Goal: Communication & Community: Share content

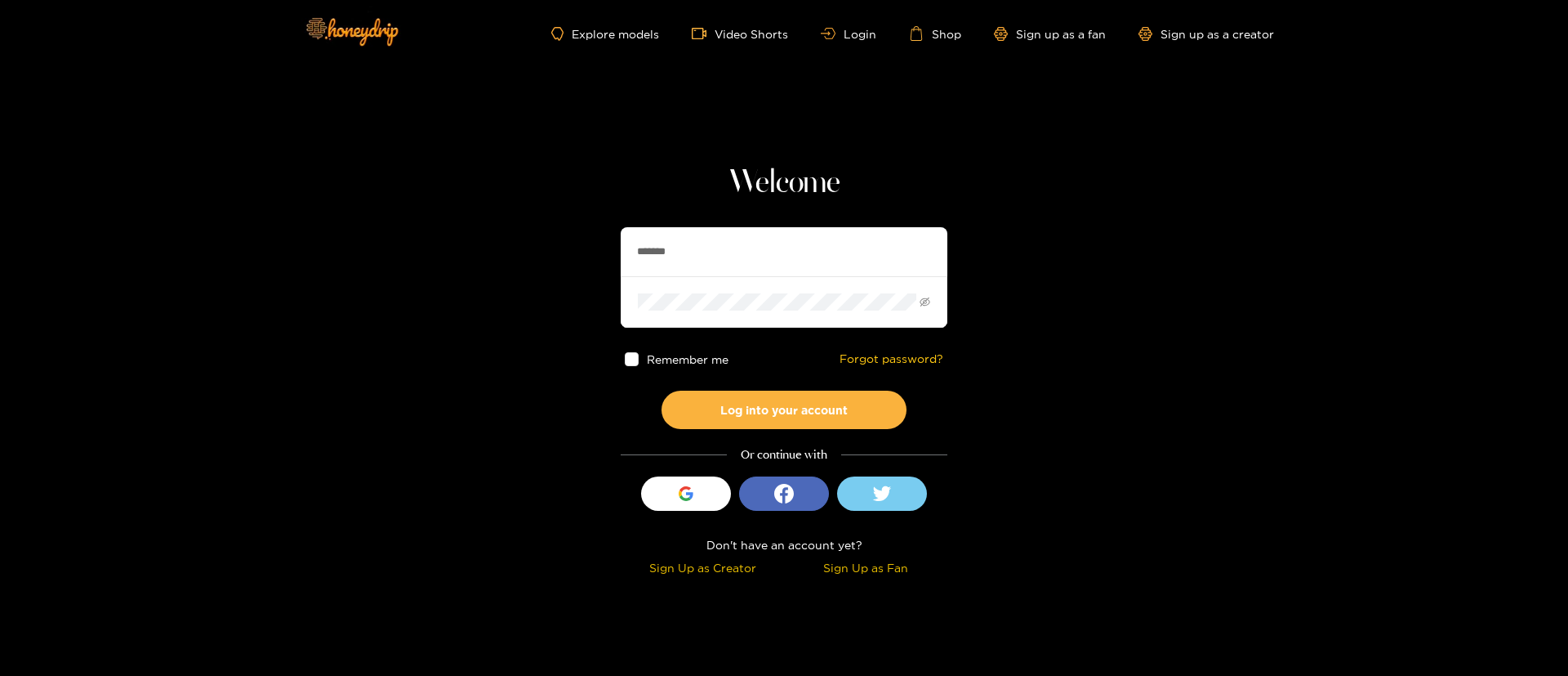
click at [700, 254] on input "*******" at bounding box center [784, 251] width 327 height 49
paste input "****"
type input "**********"
click at [848, 385] on div "Remember me Forgot password?" at bounding box center [784, 359] width 327 height 63
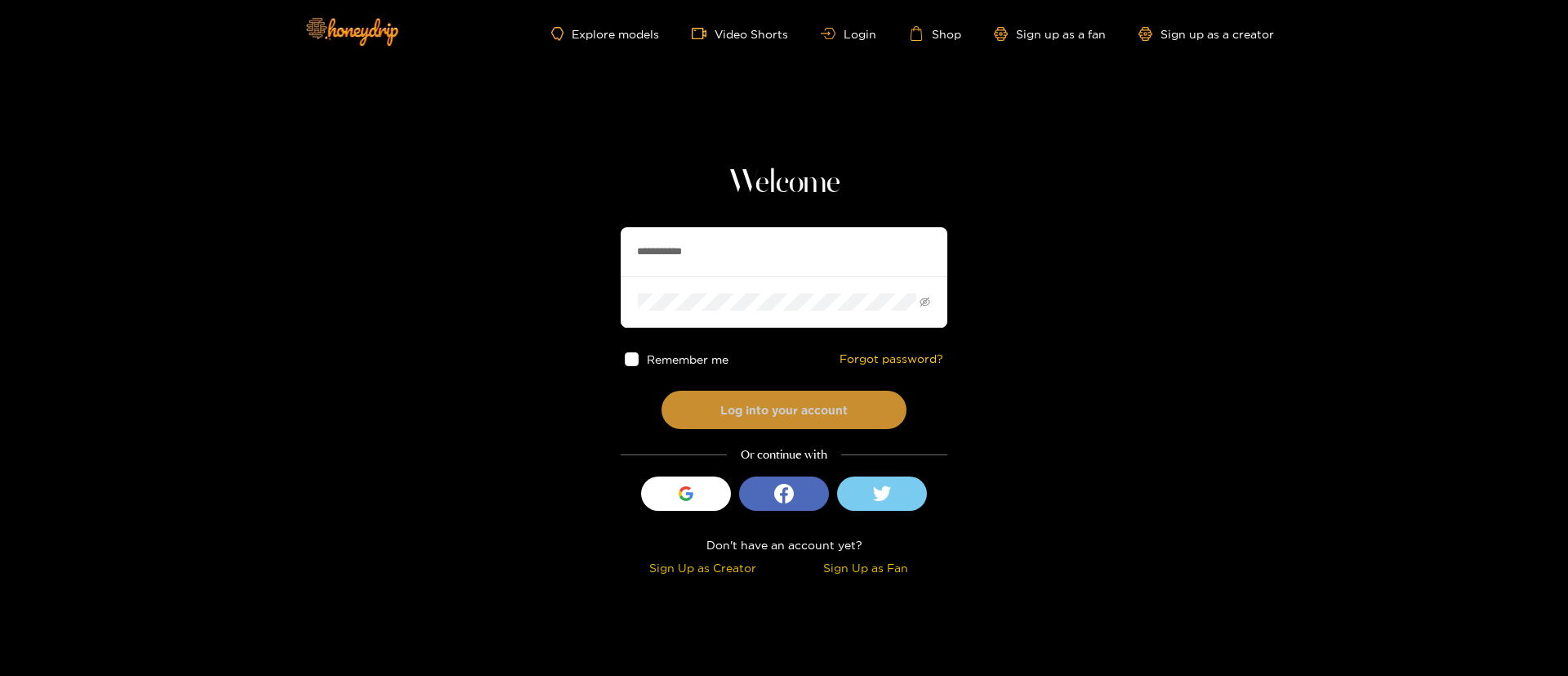
click at [842, 404] on button "Log into your account" at bounding box center [784, 410] width 245 height 38
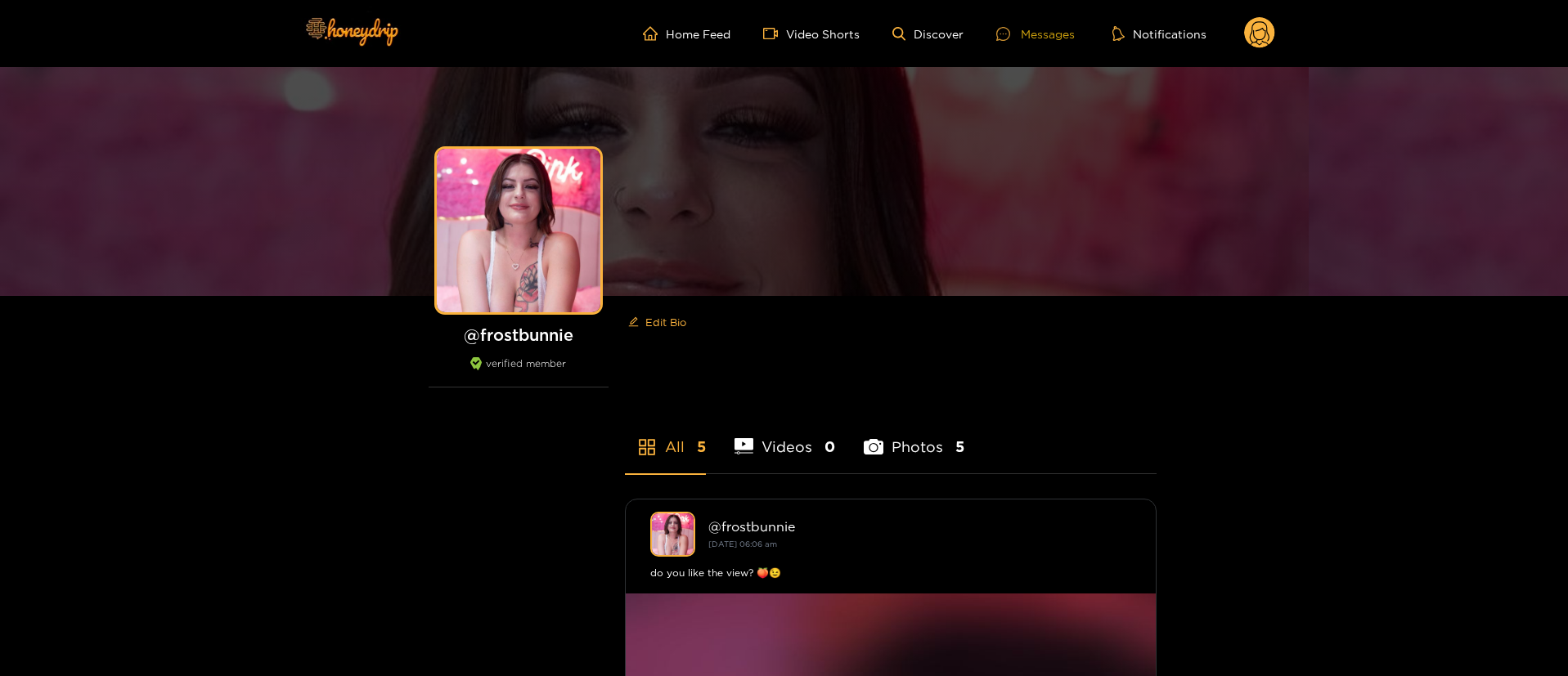
click at [1043, 34] on div "Messages" at bounding box center [1035, 34] width 78 height 19
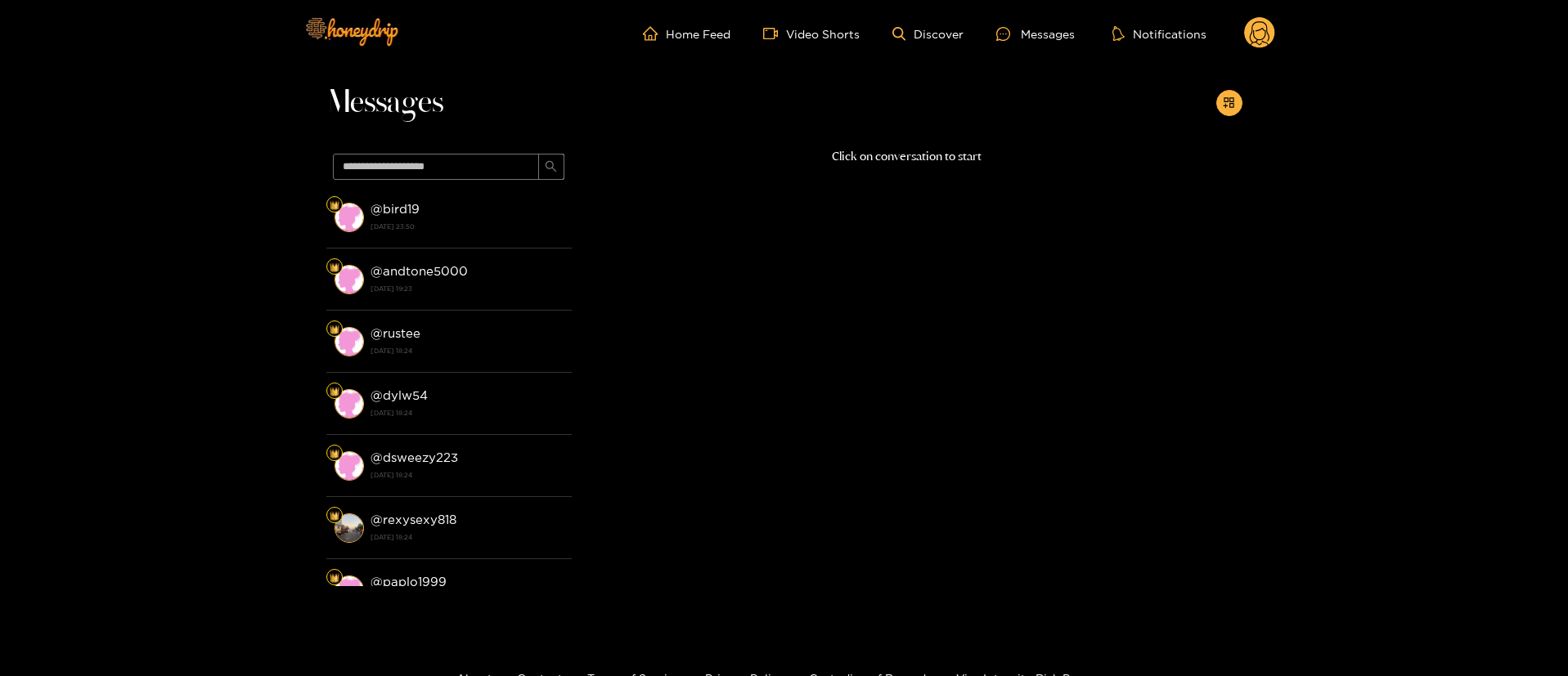
click at [1247, 105] on div "Messages @ bird19 [DATE] 23:50 @ andtone5000 [DATE] 19:23 @ rustee [DATE] 18:24…" at bounding box center [784, 344] width 1568 height 553
click at [1236, 109] on button "button" at bounding box center [1229, 103] width 26 height 26
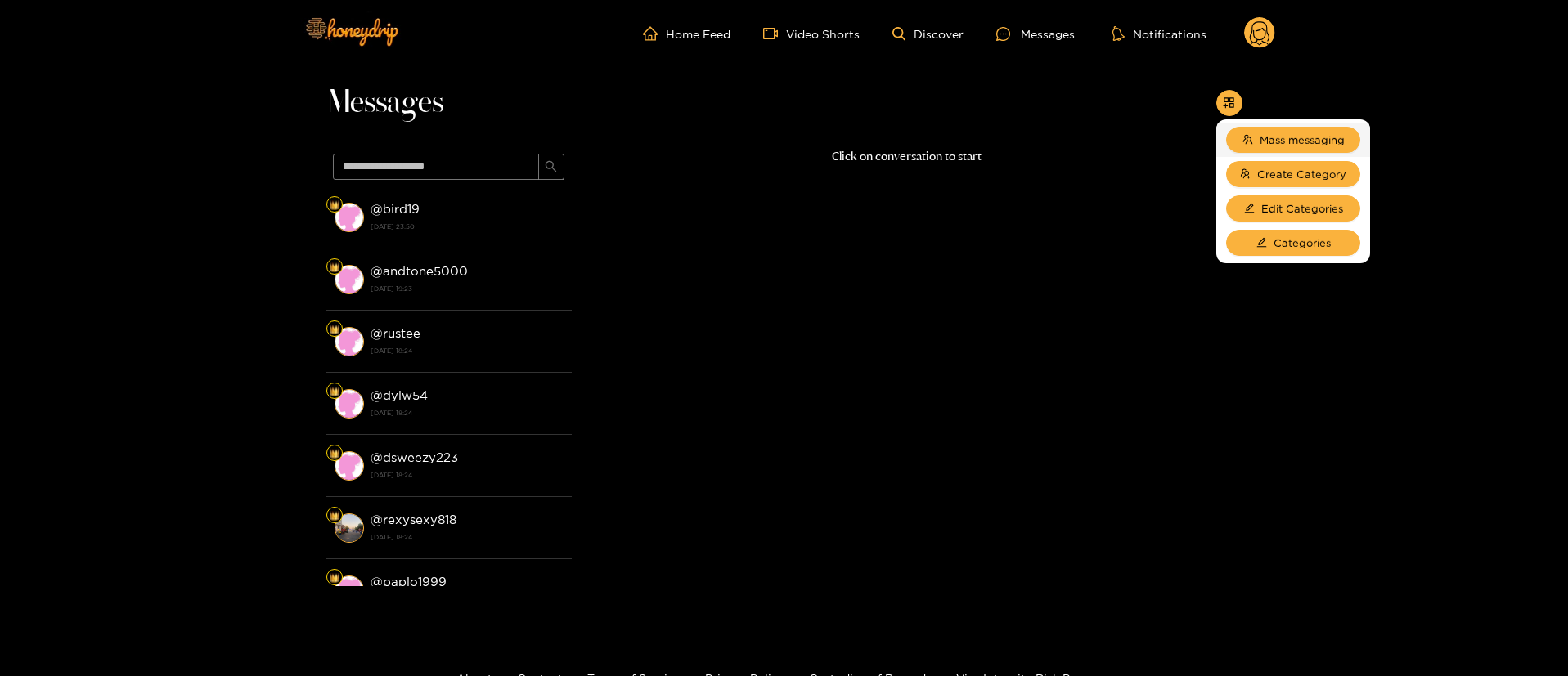
click at [1247, 124] on li "Mass messaging" at bounding box center [1292, 140] width 154 height 34
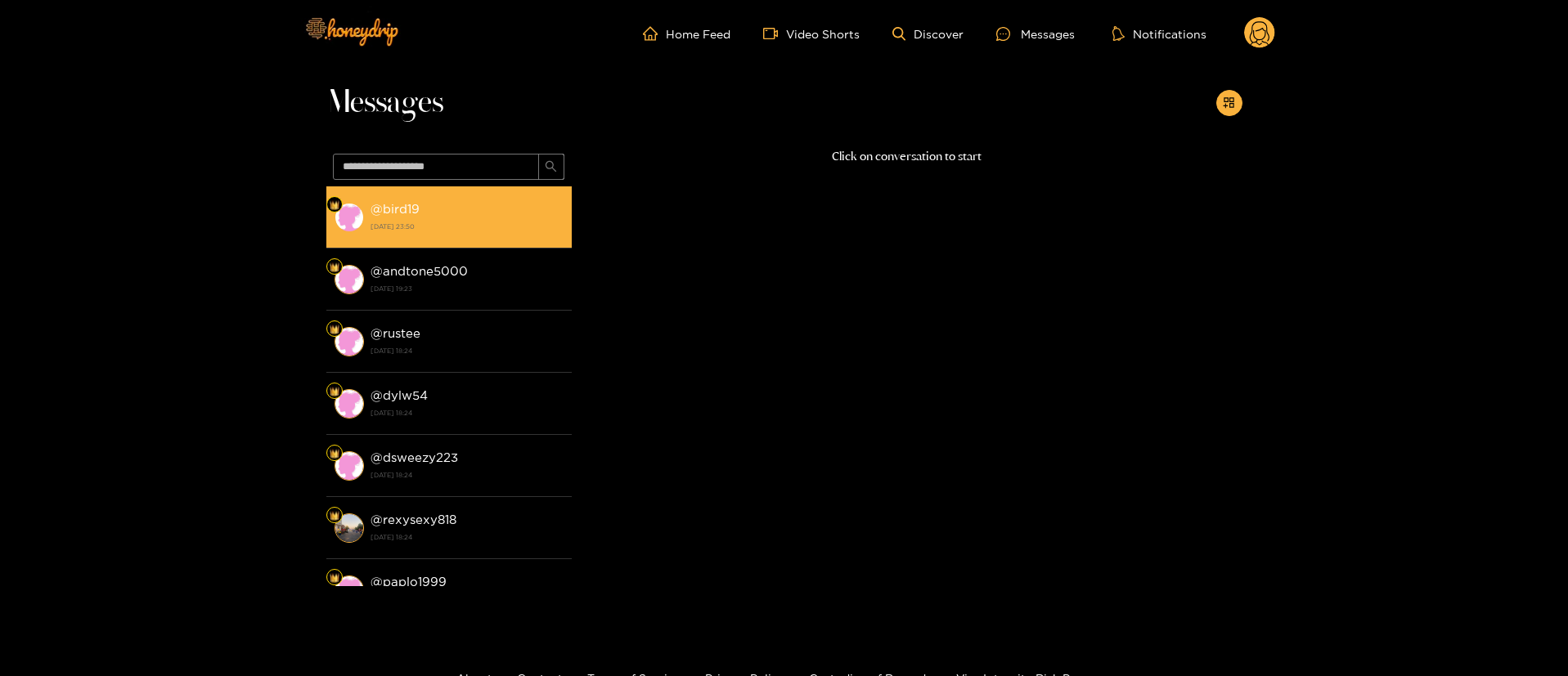
click at [483, 223] on strong "[DATE] 23:50" at bounding box center [467, 226] width 193 height 15
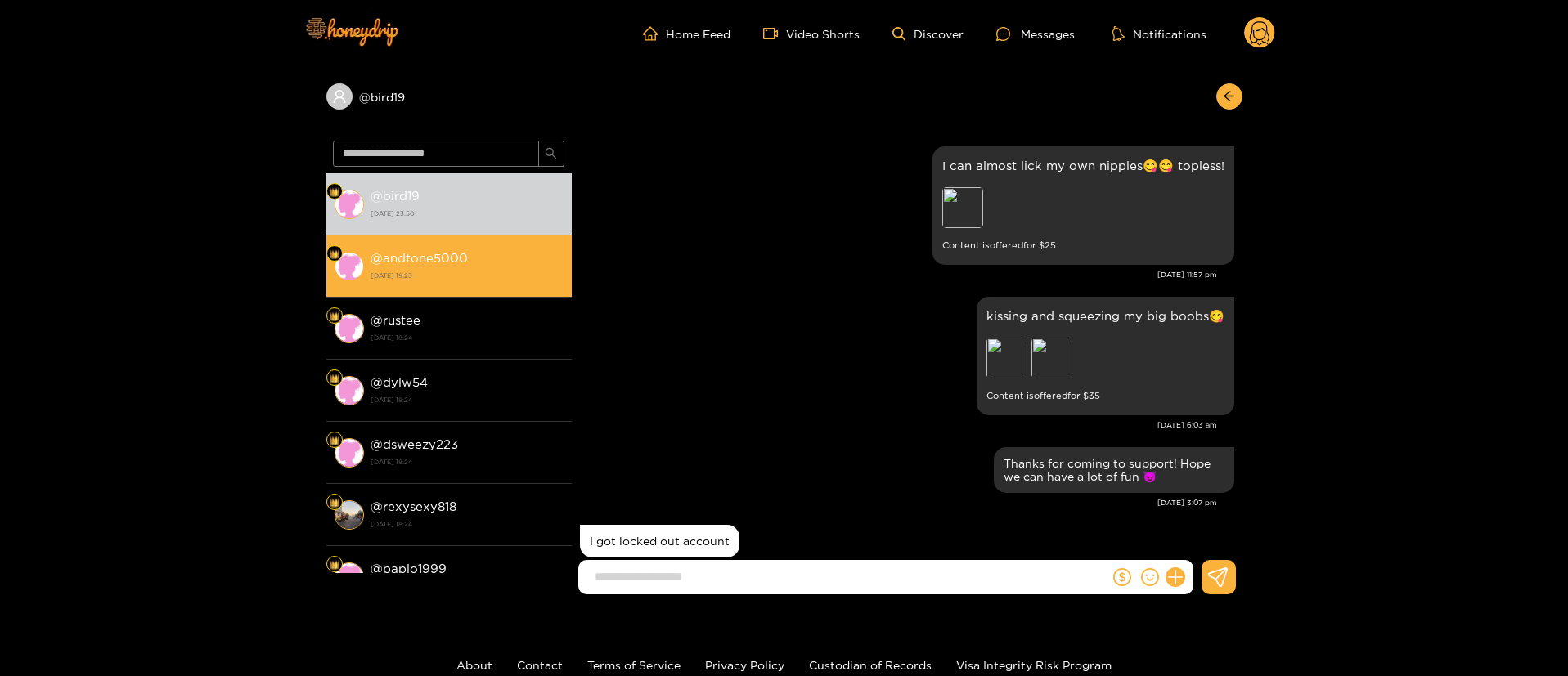
scroll to position [1609, 0]
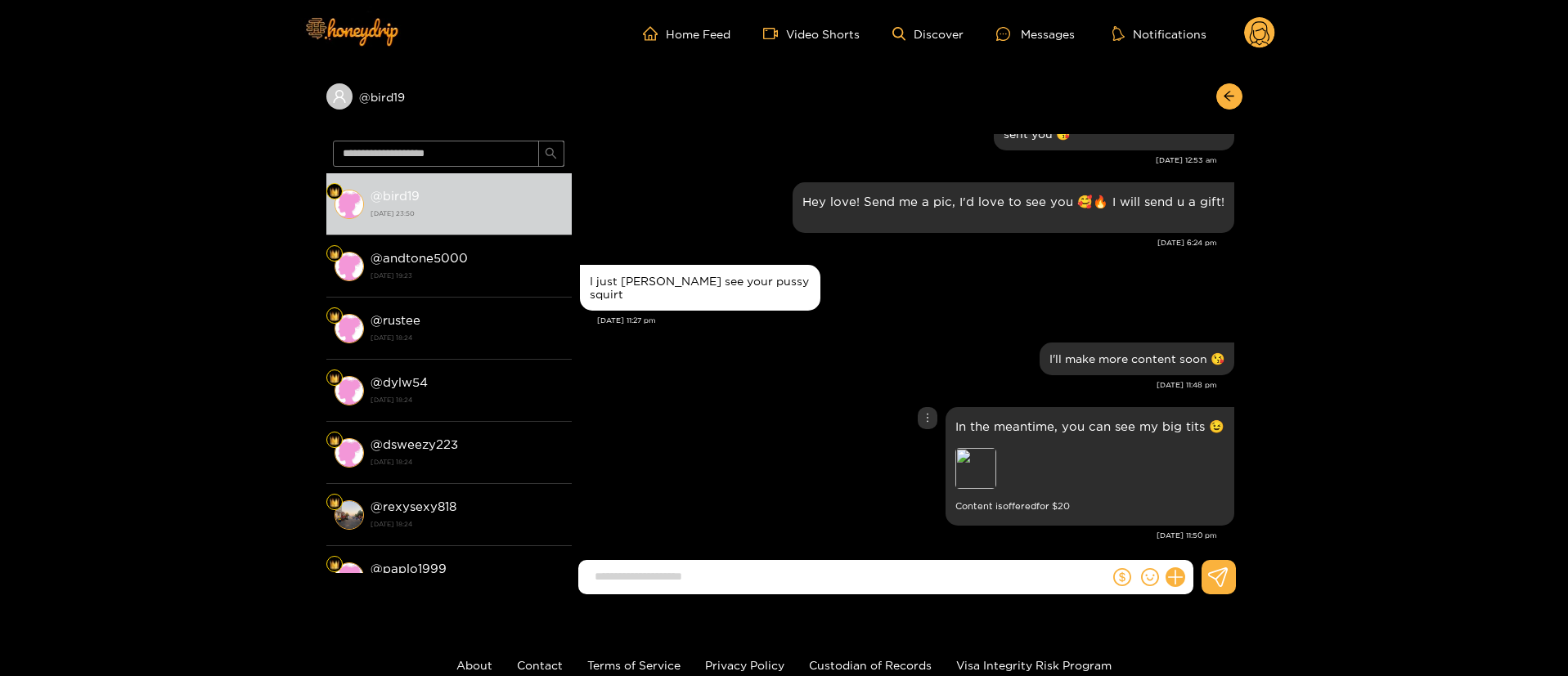
drag, startPoint x: 815, startPoint y: 456, endPoint x: 822, endPoint y: 365, distance: 91.3
click at [814, 454] on div "In the meantime, you can see my big tits 😉 Preview Content is offered for $ 20" at bounding box center [907, 466] width 654 height 127
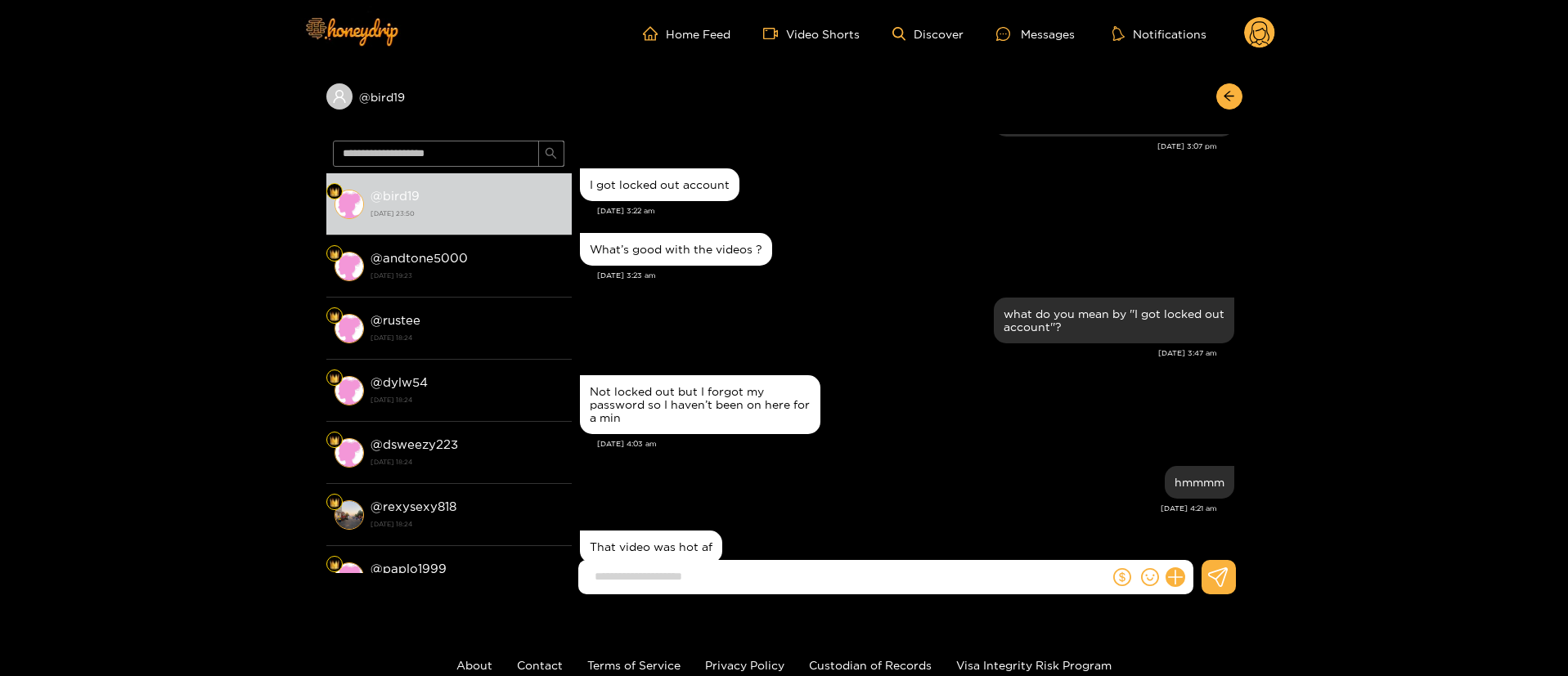
scroll to position [0, 0]
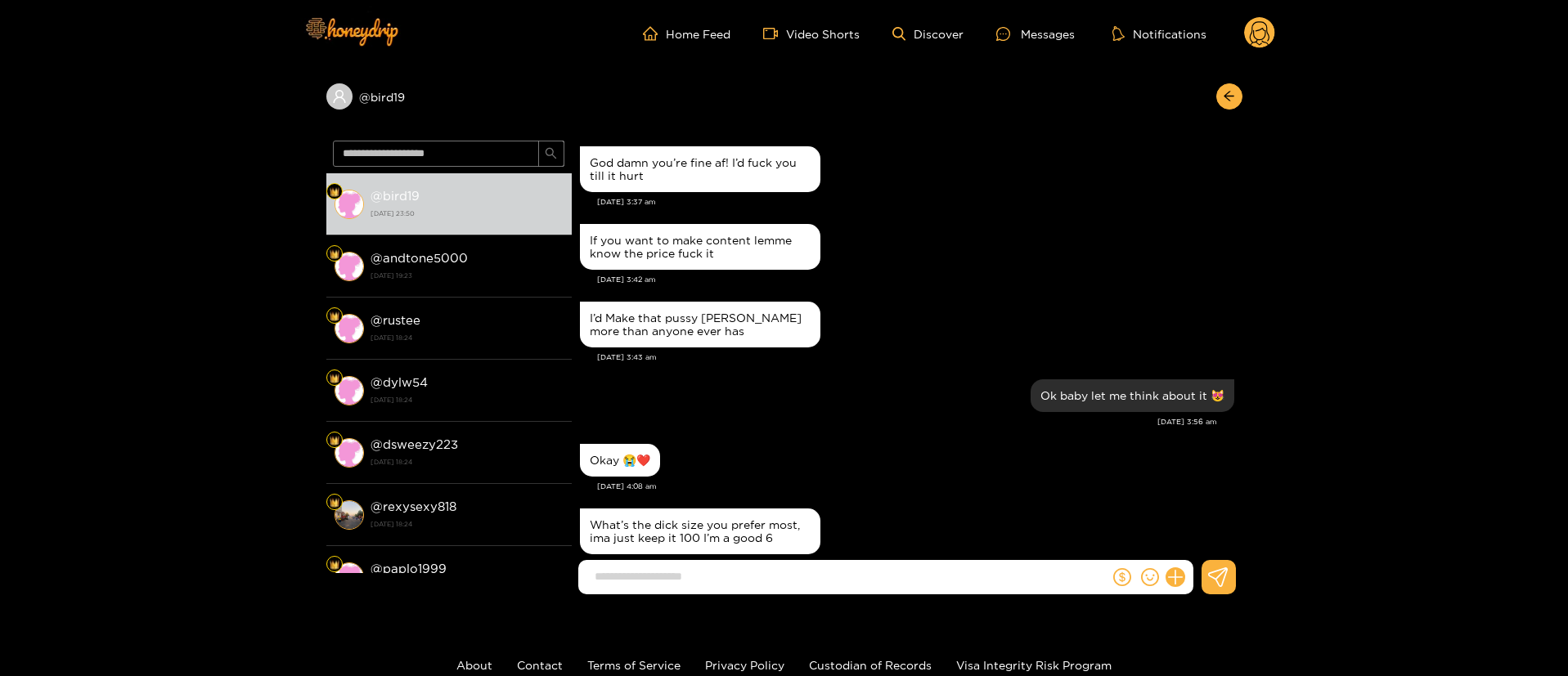
click at [934, 319] on div "I’d Make that pussy [PERSON_NAME] more than anyone ever has" at bounding box center [907, 325] width 654 height 54
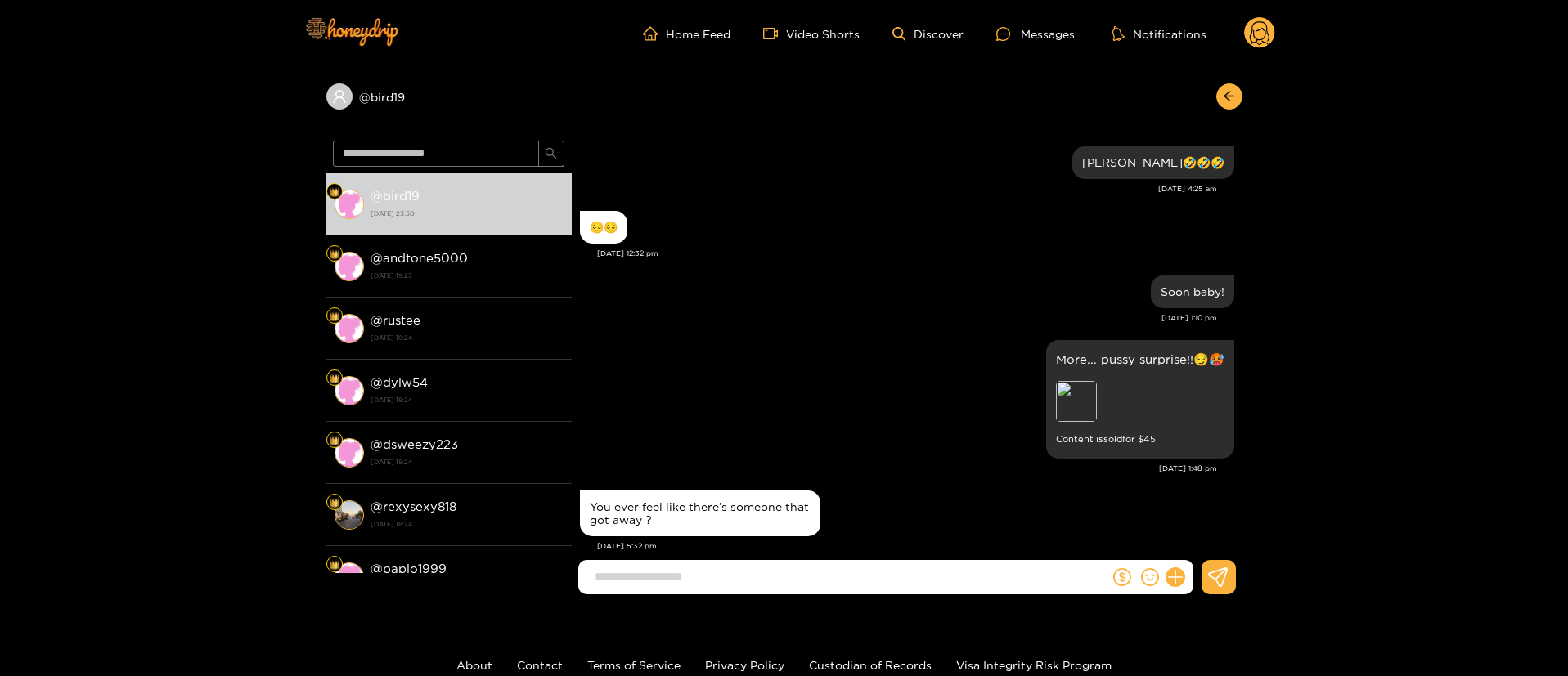
click at [847, 208] on div "😔😔" at bounding box center [907, 227] width 654 height 41
click at [1081, 393] on div "Preview" at bounding box center [1076, 401] width 41 height 41
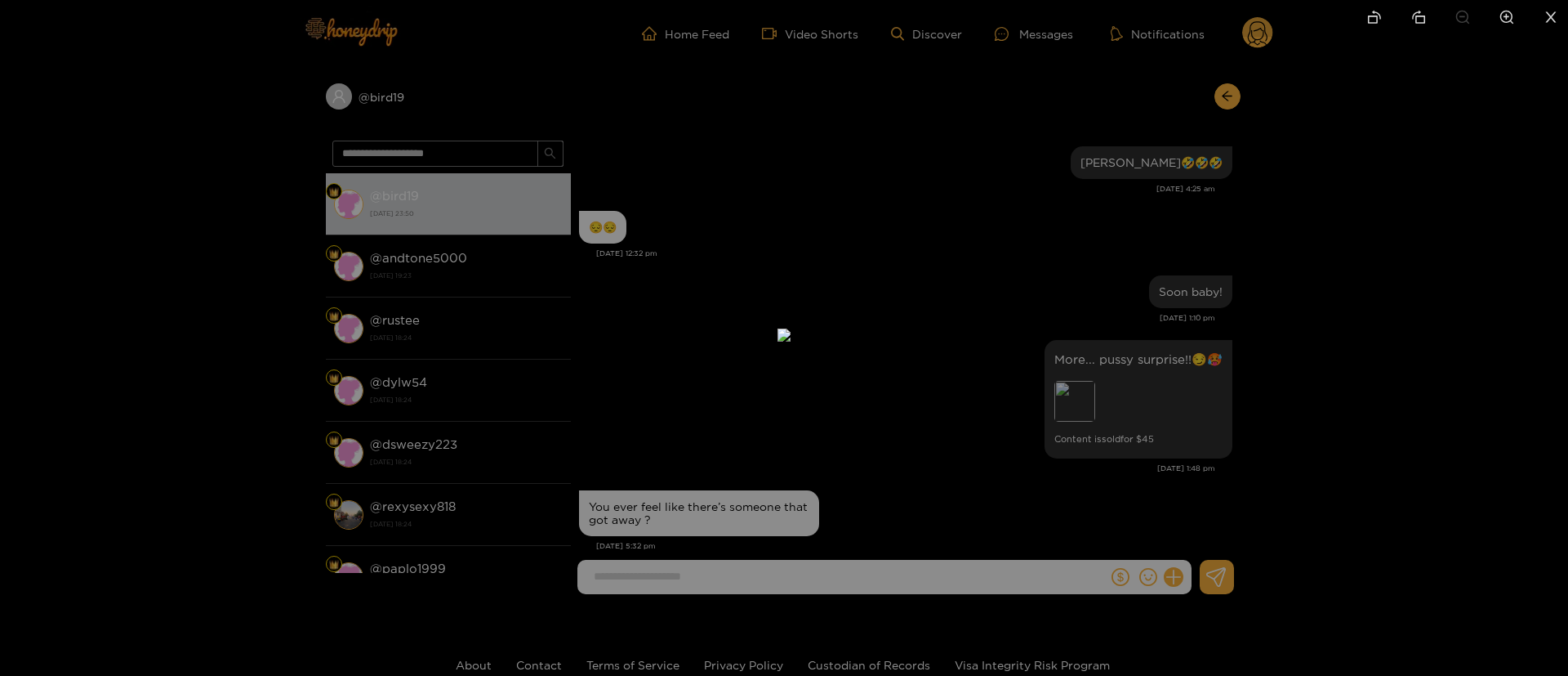
click at [1386, 294] on div at bounding box center [784, 338] width 1568 height 676
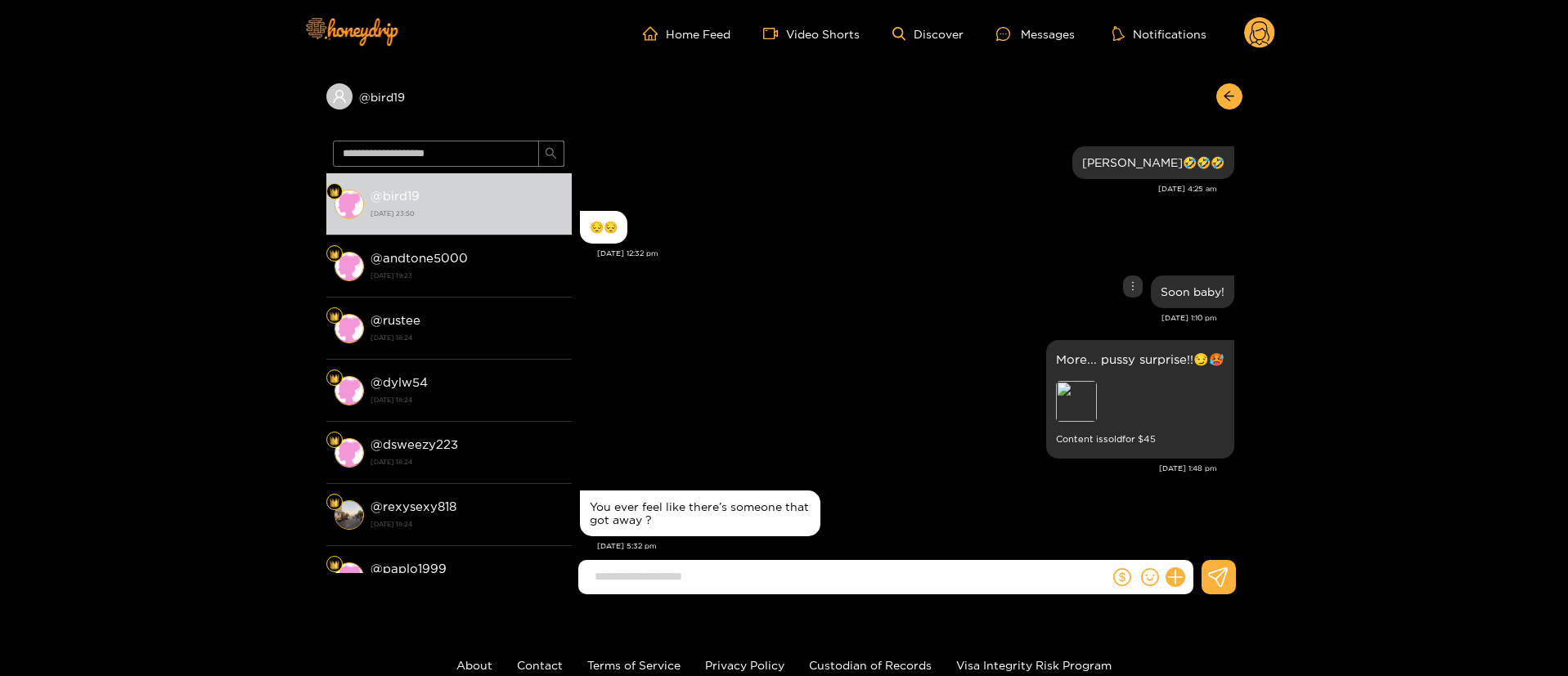
click at [912, 304] on div "Soon baby!" at bounding box center [907, 291] width 654 height 41
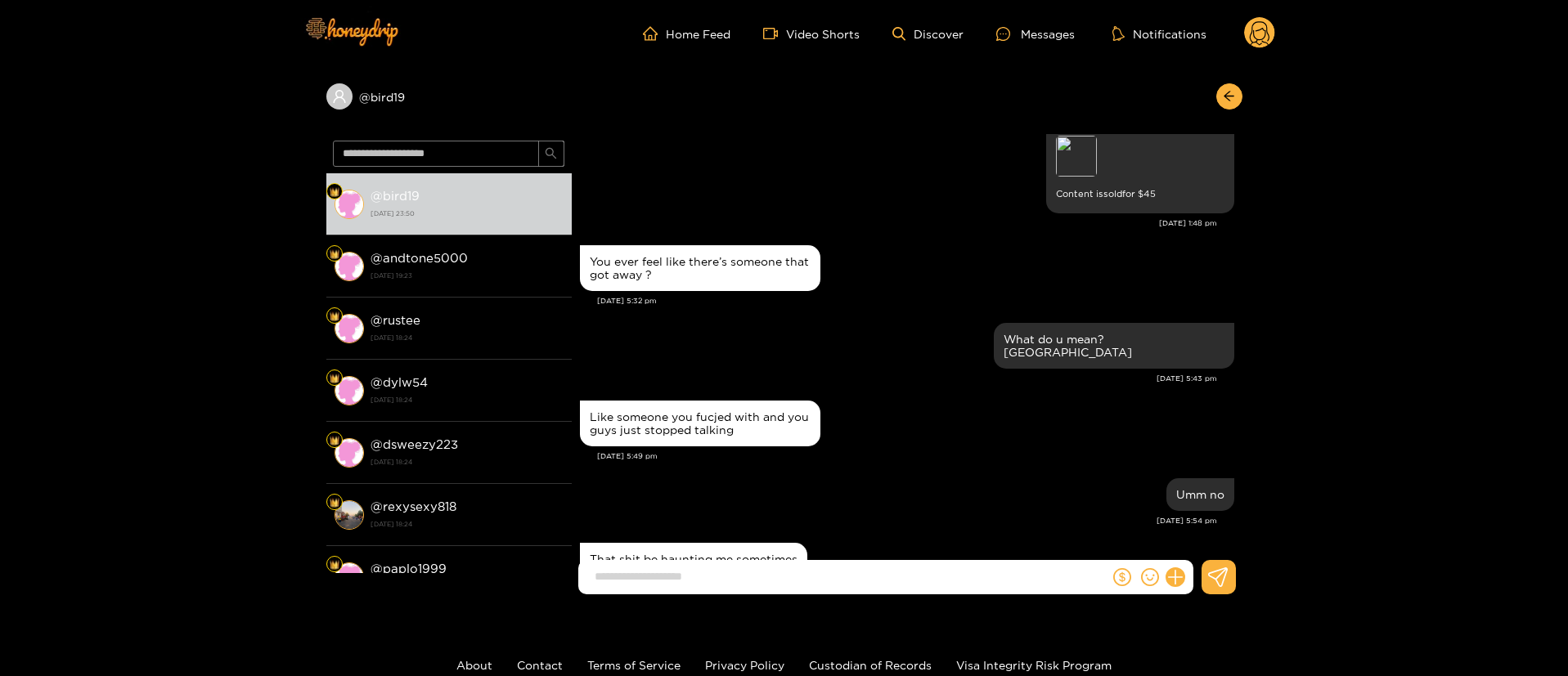
scroll to position [368, 0]
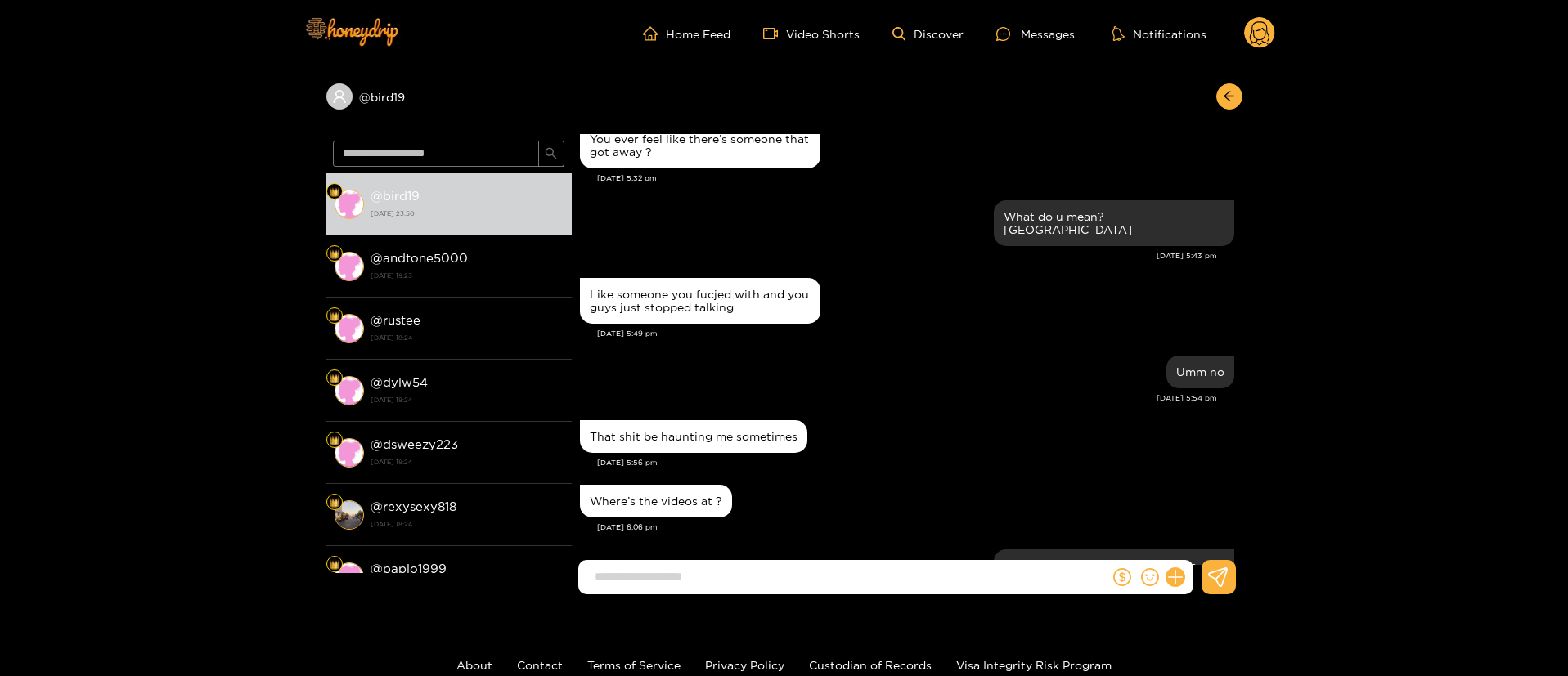
click at [954, 274] on div "Like someone you fucjed with and you guys just stopped talking" at bounding box center [907, 301] width 654 height 54
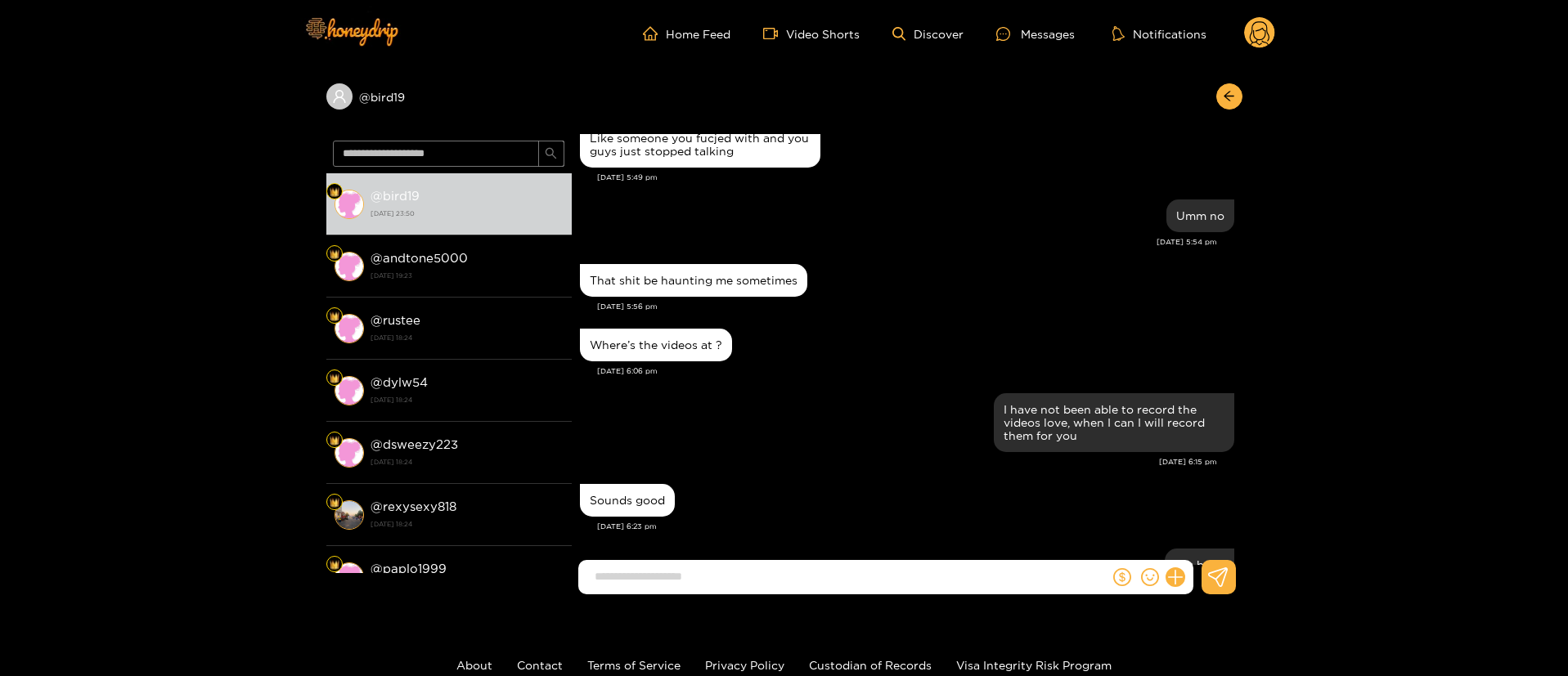
scroll to position [491, 0]
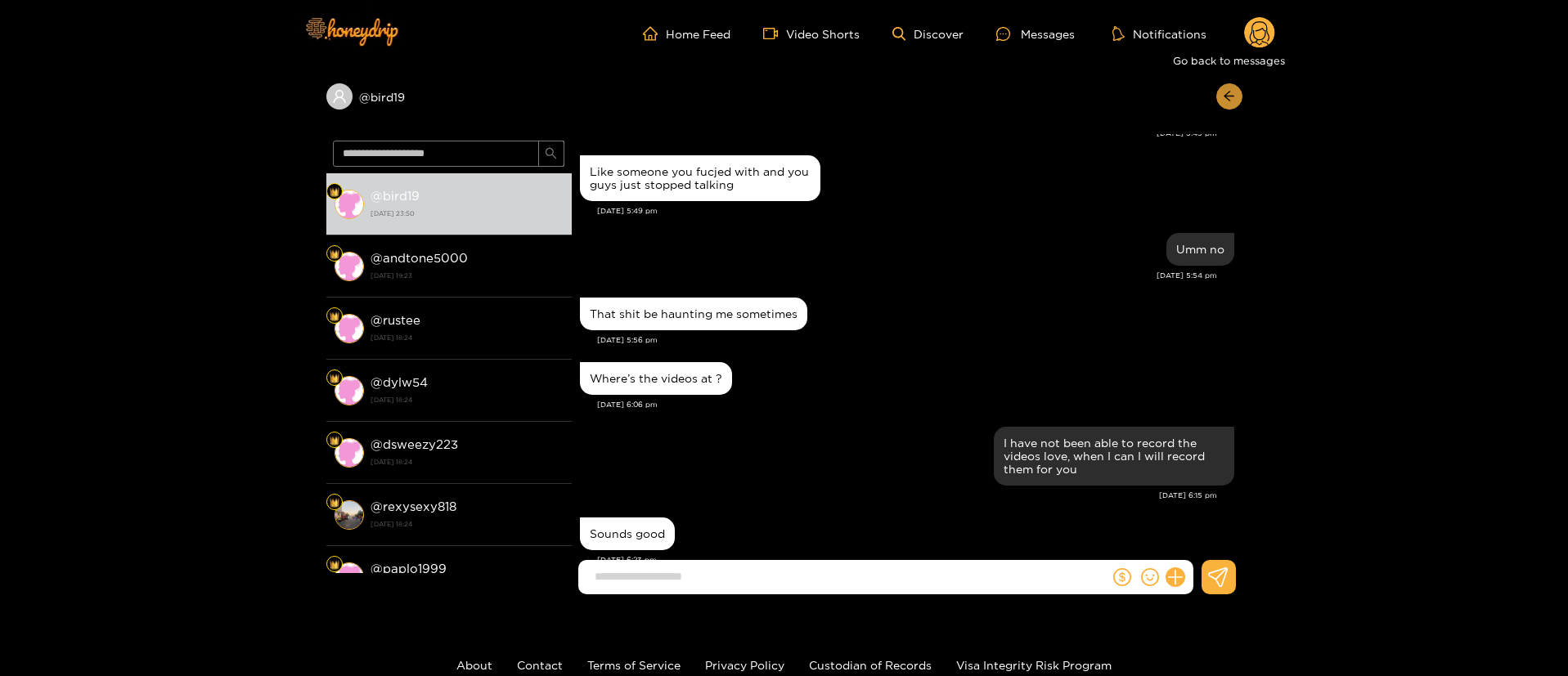
click at [1219, 90] on button "button" at bounding box center [1229, 97] width 26 height 26
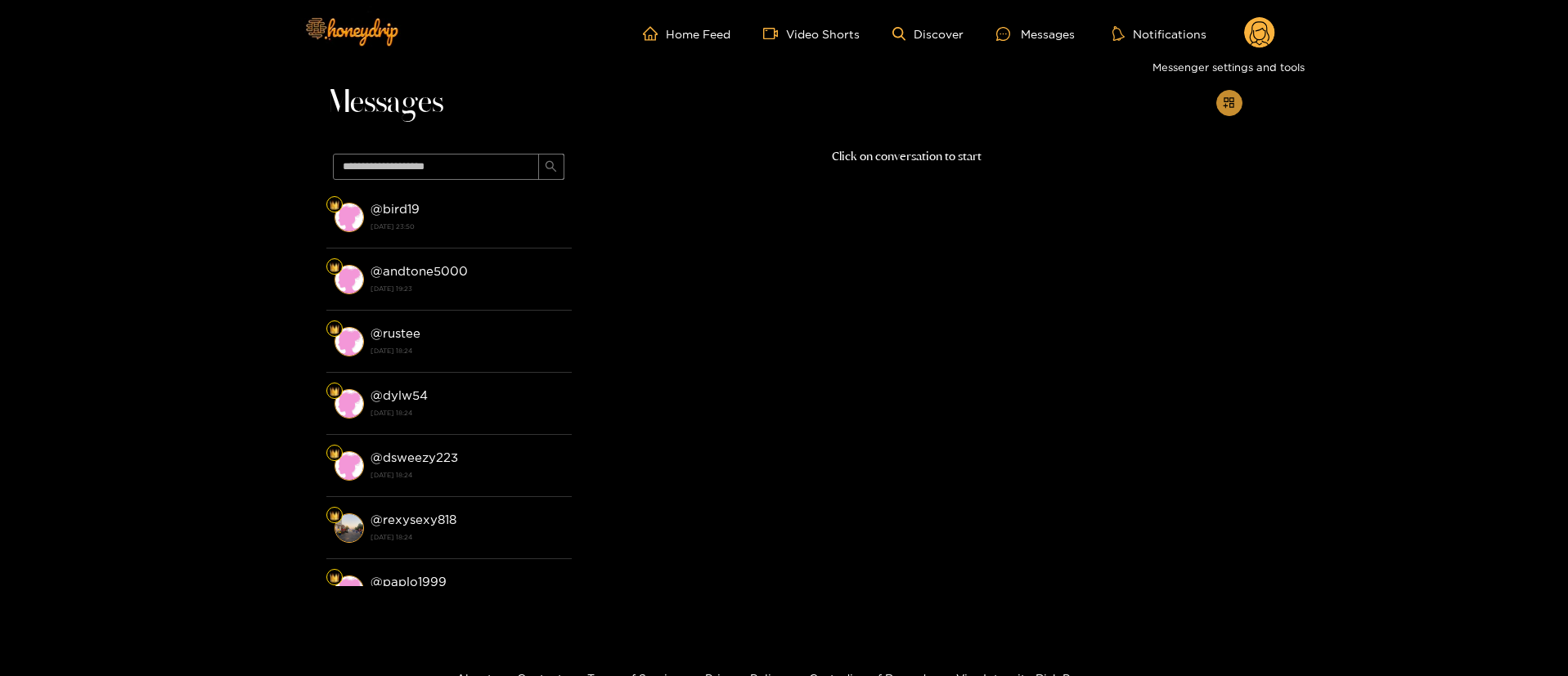
click at [1229, 90] on button "button" at bounding box center [1229, 103] width 26 height 26
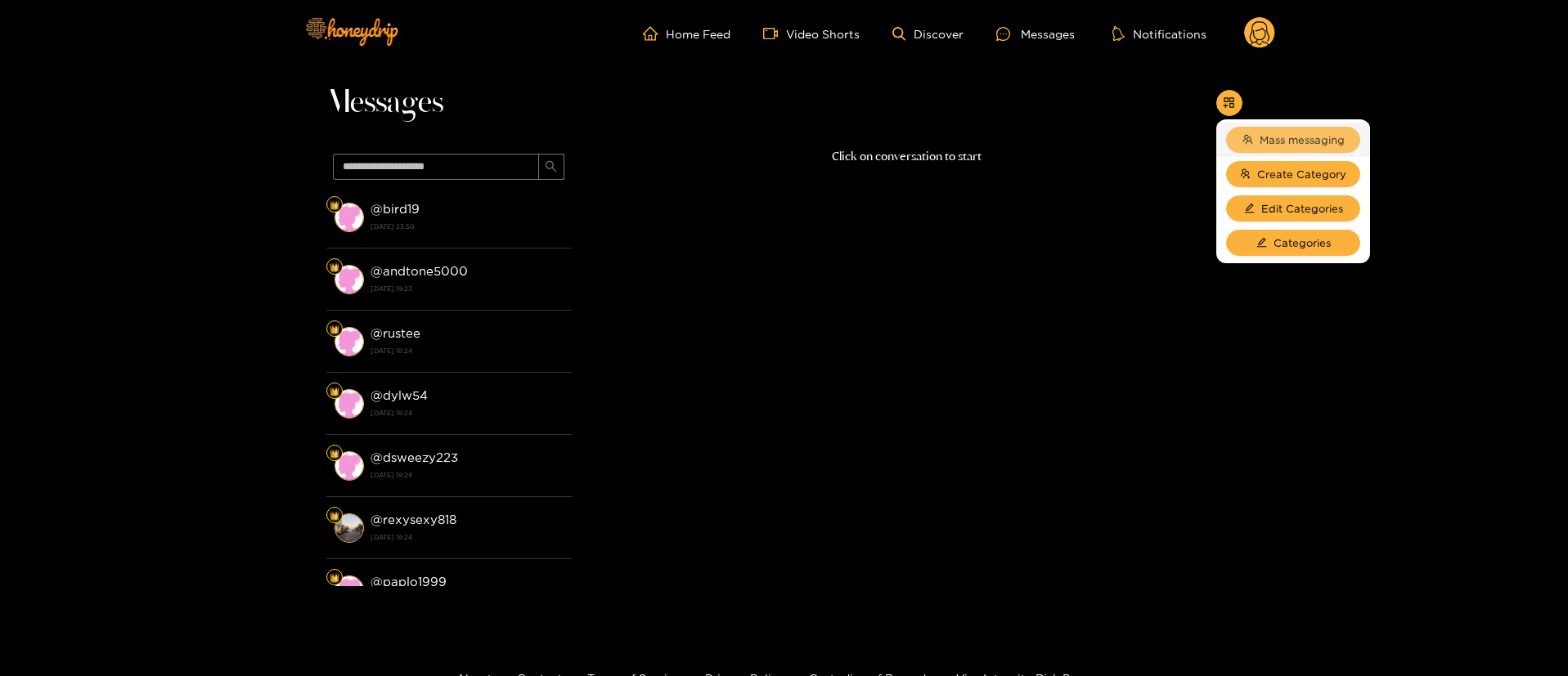
click at [1277, 140] on span "Mass messaging" at bounding box center [1302, 140] width 85 height 17
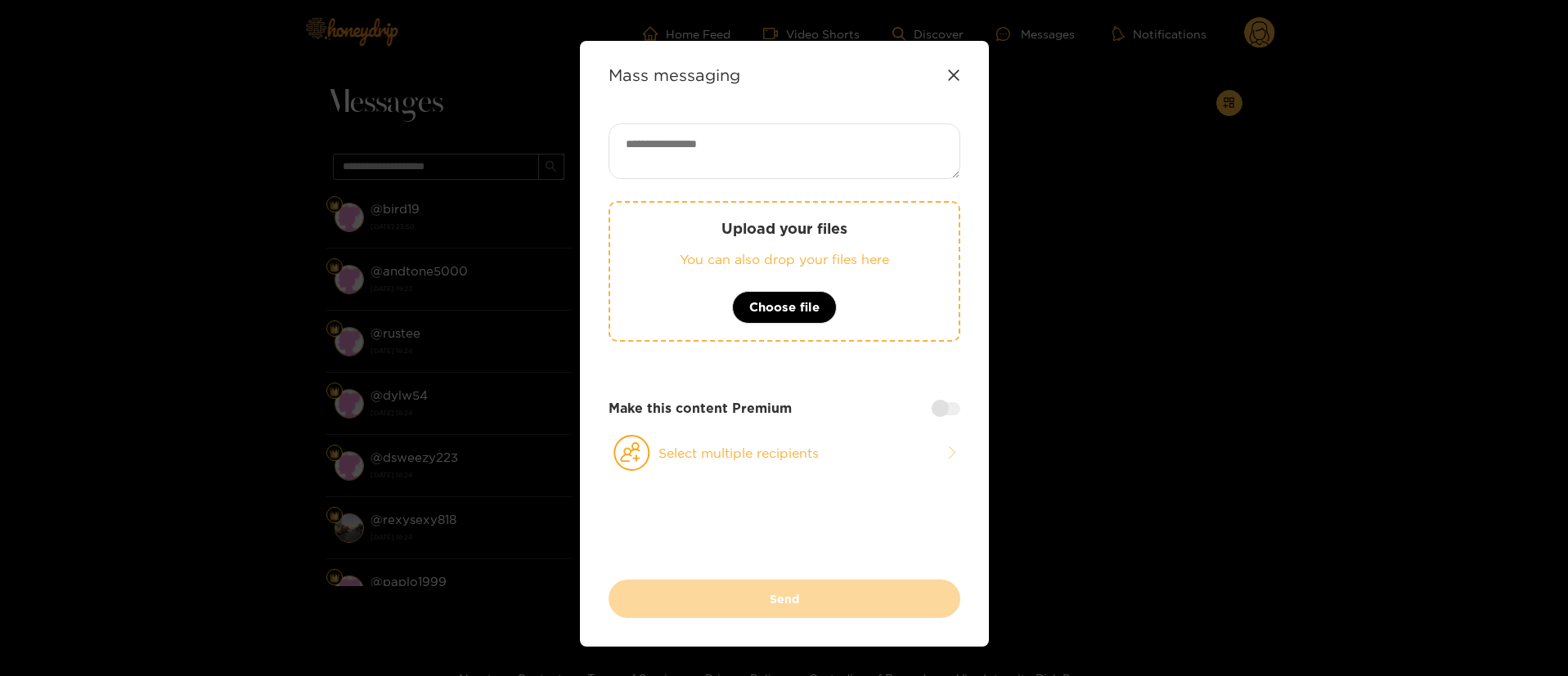
click at [793, 142] on div "Mass messaging Upload your files You can also drop your files here Choose file …" at bounding box center [784, 344] width 409 height 605
click at [781, 160] on textarea at bounding box center [784, 152] width 351 height 56
paste textarea "**********"
paste textarea "****"
type textarea "**********"
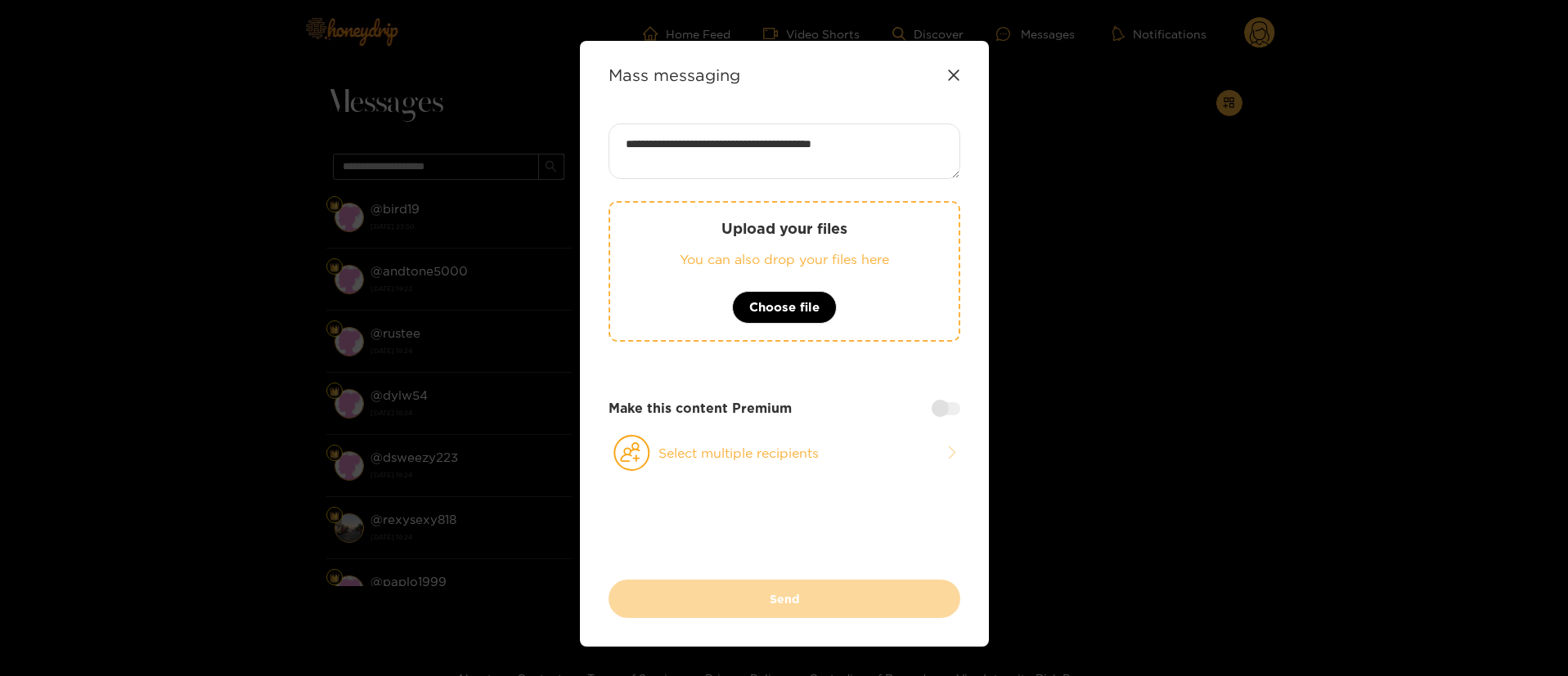
click at [942, 402] on div at bounding box center [946, 409] width 29 height 13
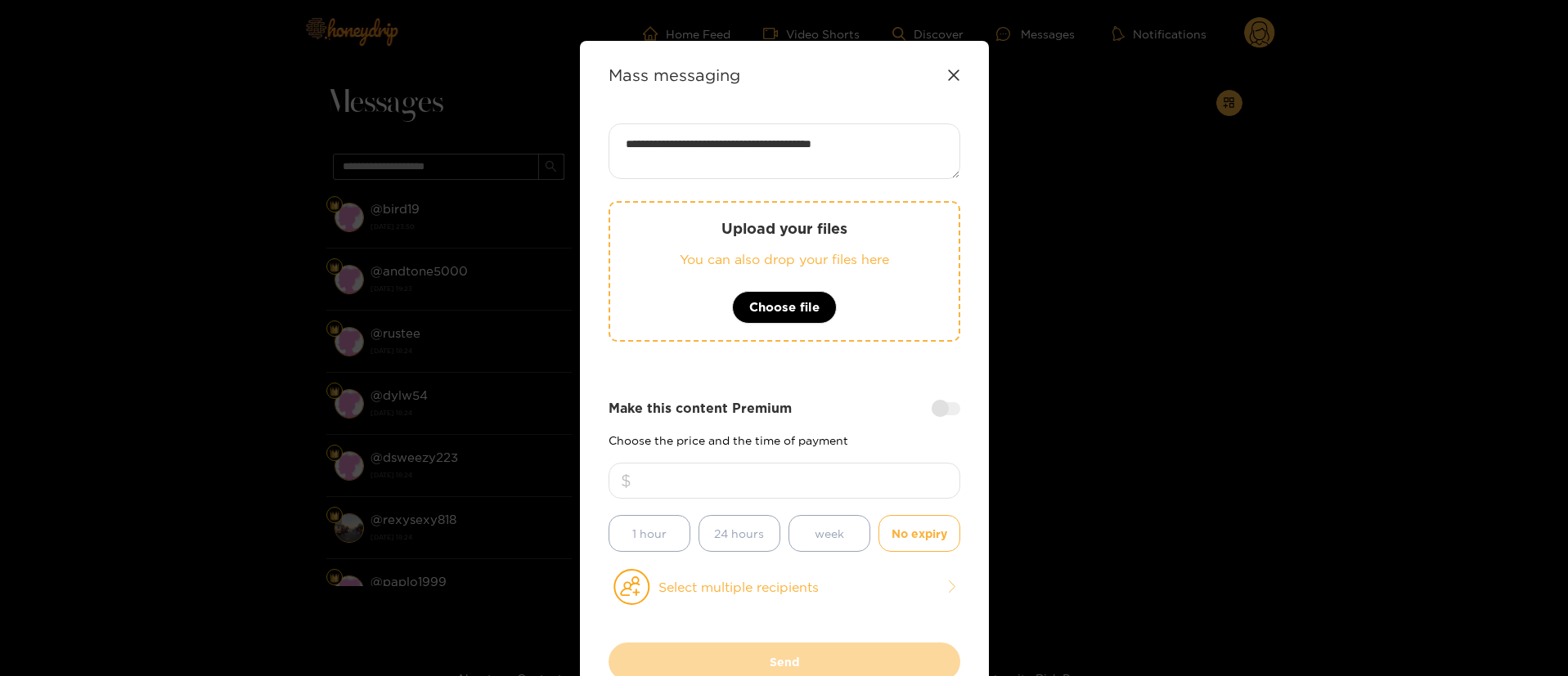
click at [818, 477] on input "number" at bounding box center [784, 480] width 351 height 36
type input "**"
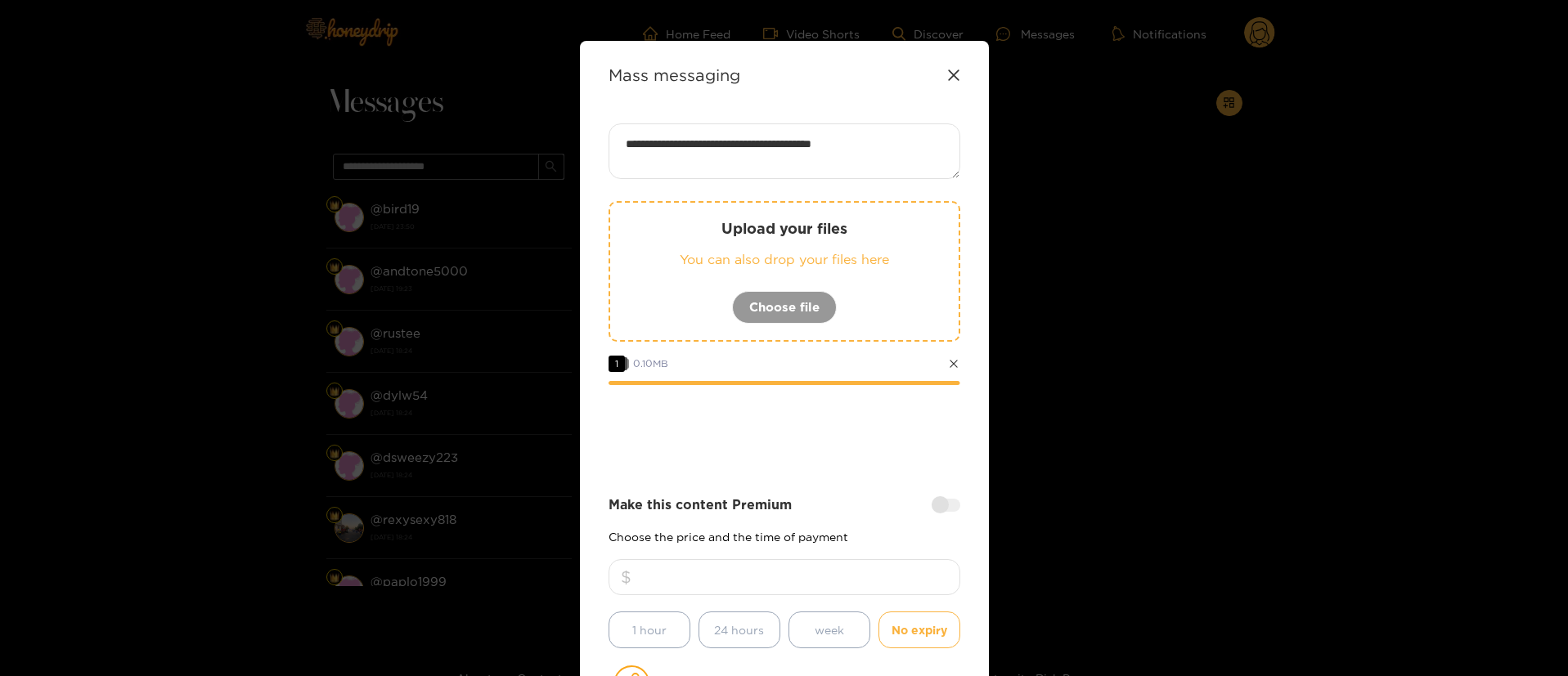
click at [800, 461] on div at bounding box center [784, 430] width 351 height 65
click at [762, 428] on div at bounding box center [784, 430] width 351 height 65
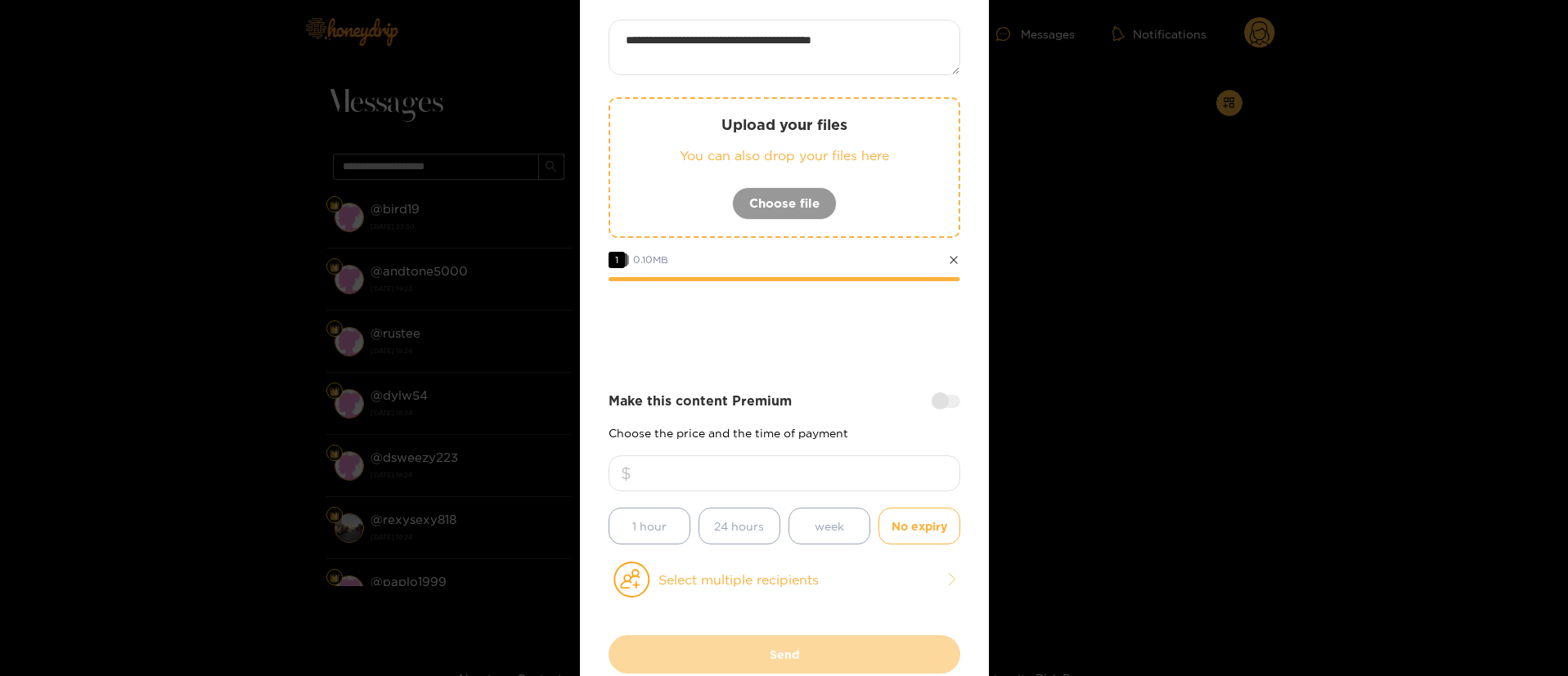
scroll to position [196, 0]
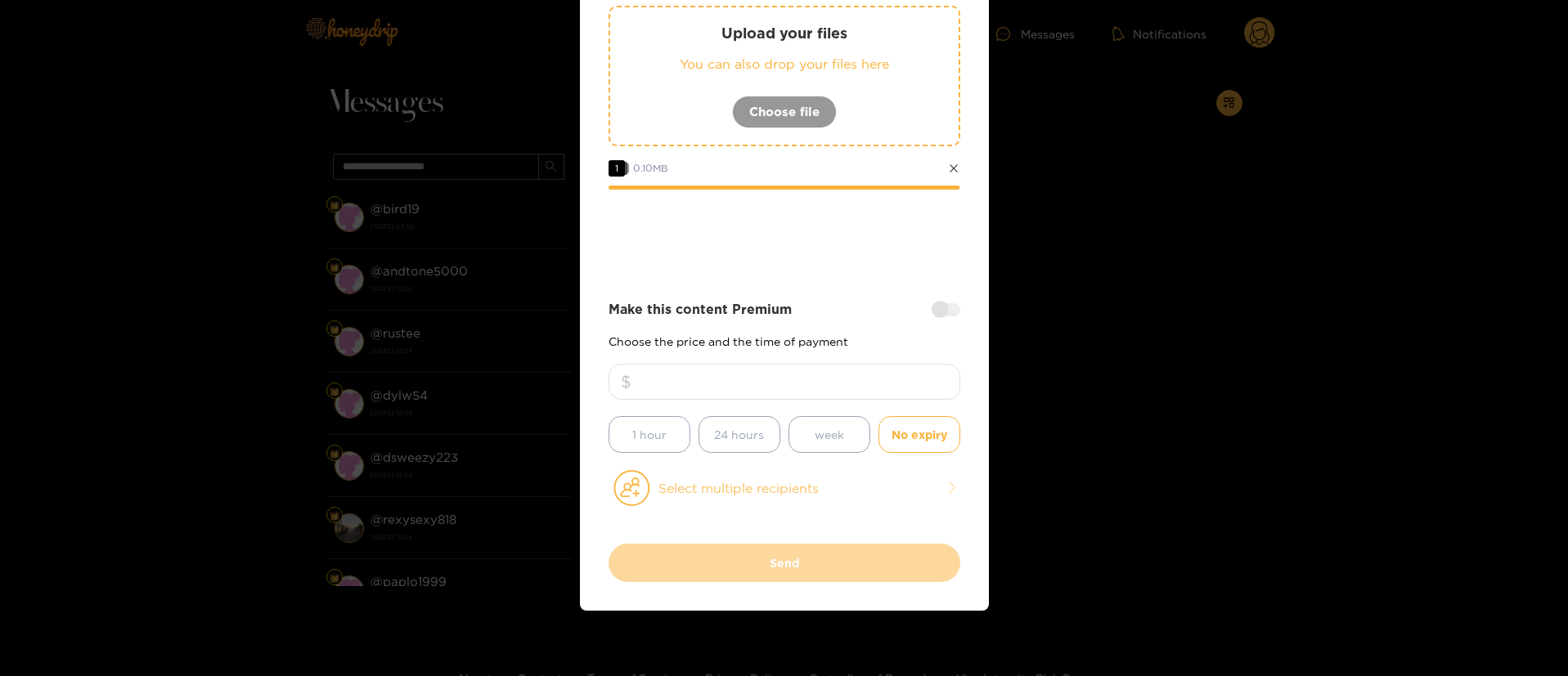
click at [812, 492] on button "Select multiple recipients" at bounding box center [784, 488] width 351 height 37
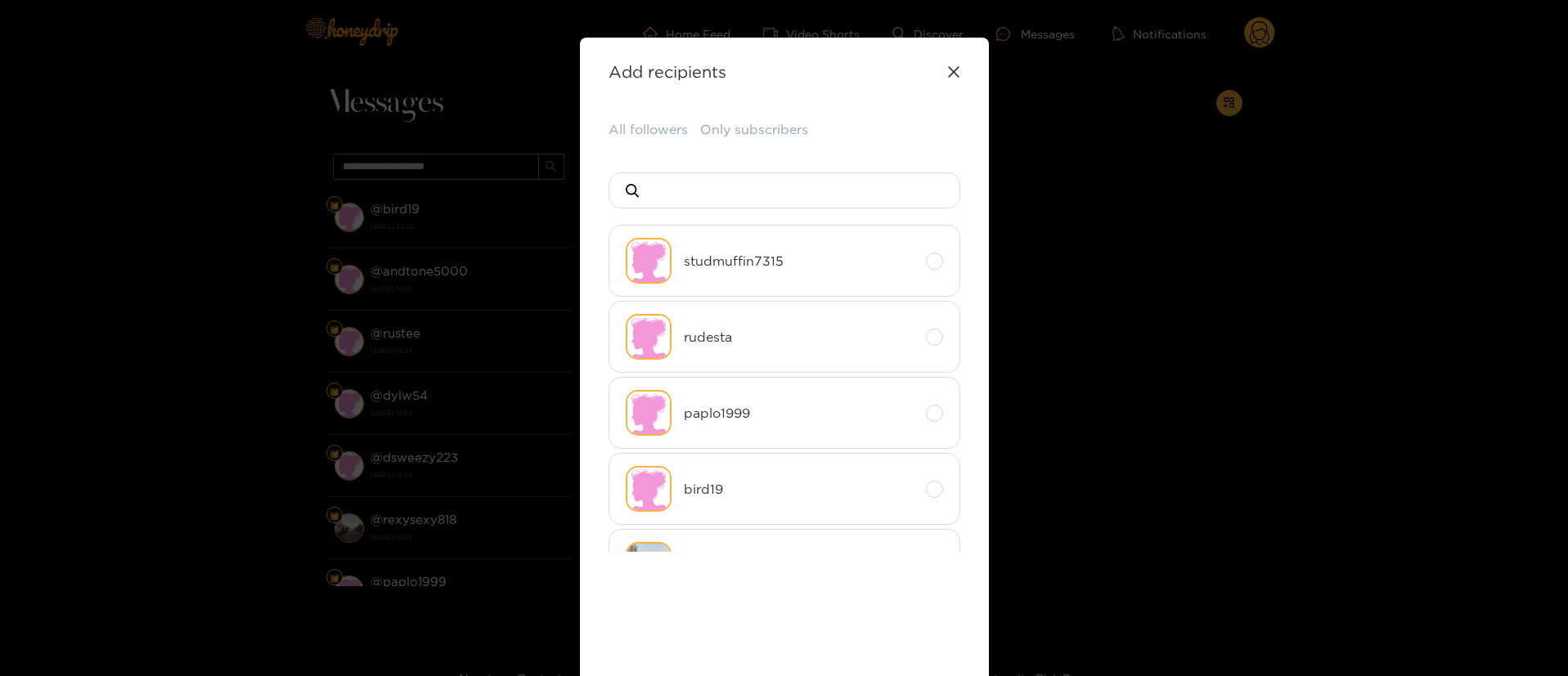
scroll to position [0, 0]
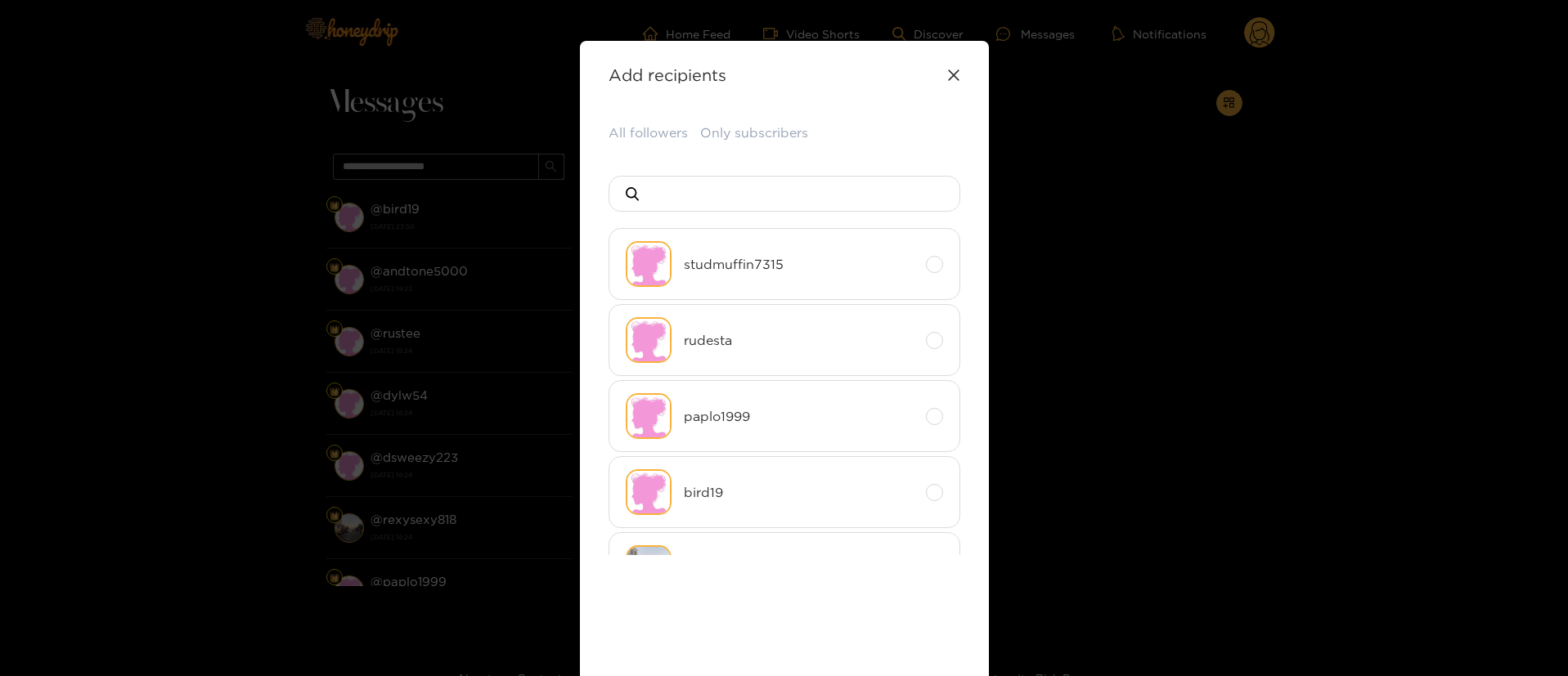
click at [671, 120] on div "**********" at bounding box center [784, 424] width 409 height 765
click at [668, 136] on button "All followers" at bounding box center [648, 133] width 79 height 20
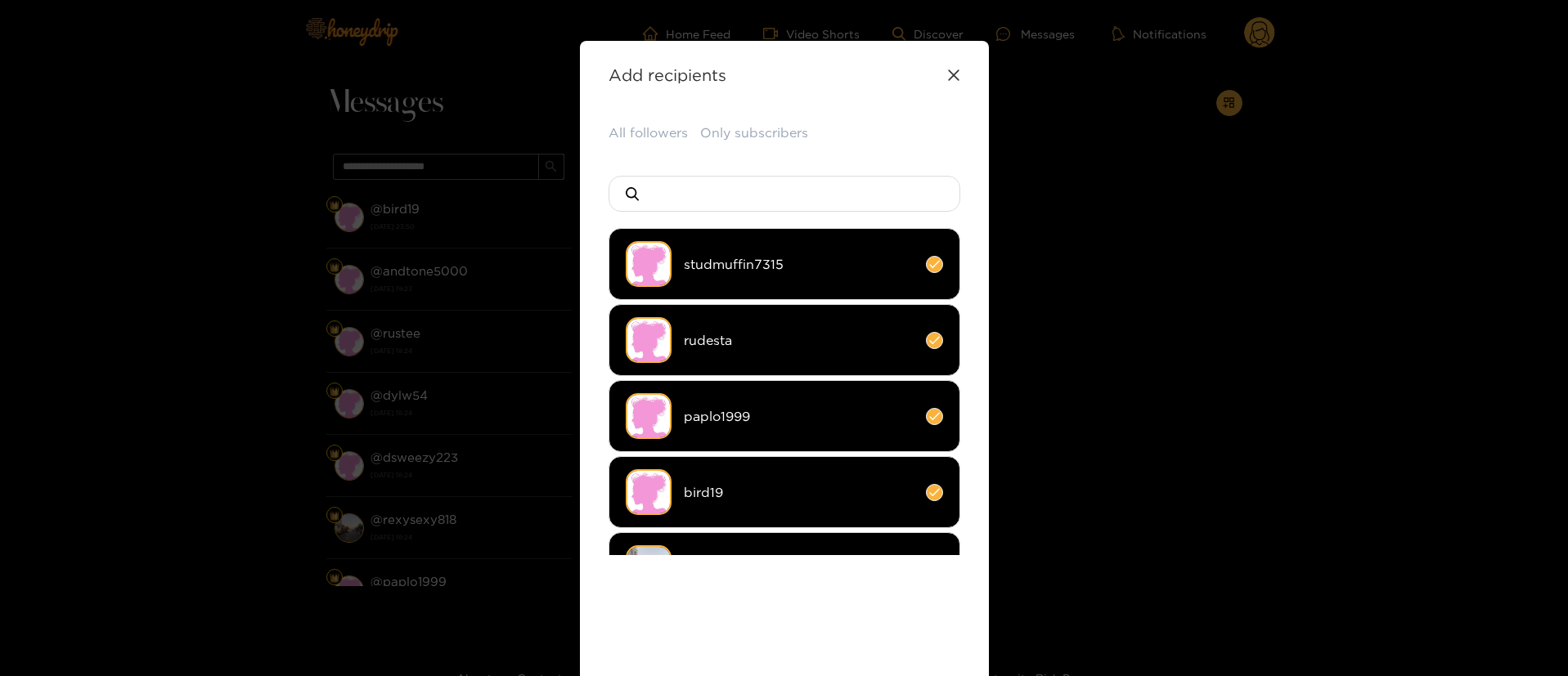
click at [798, 496] on span "bird19" at bounding box center [798, 493] width 230 height 19
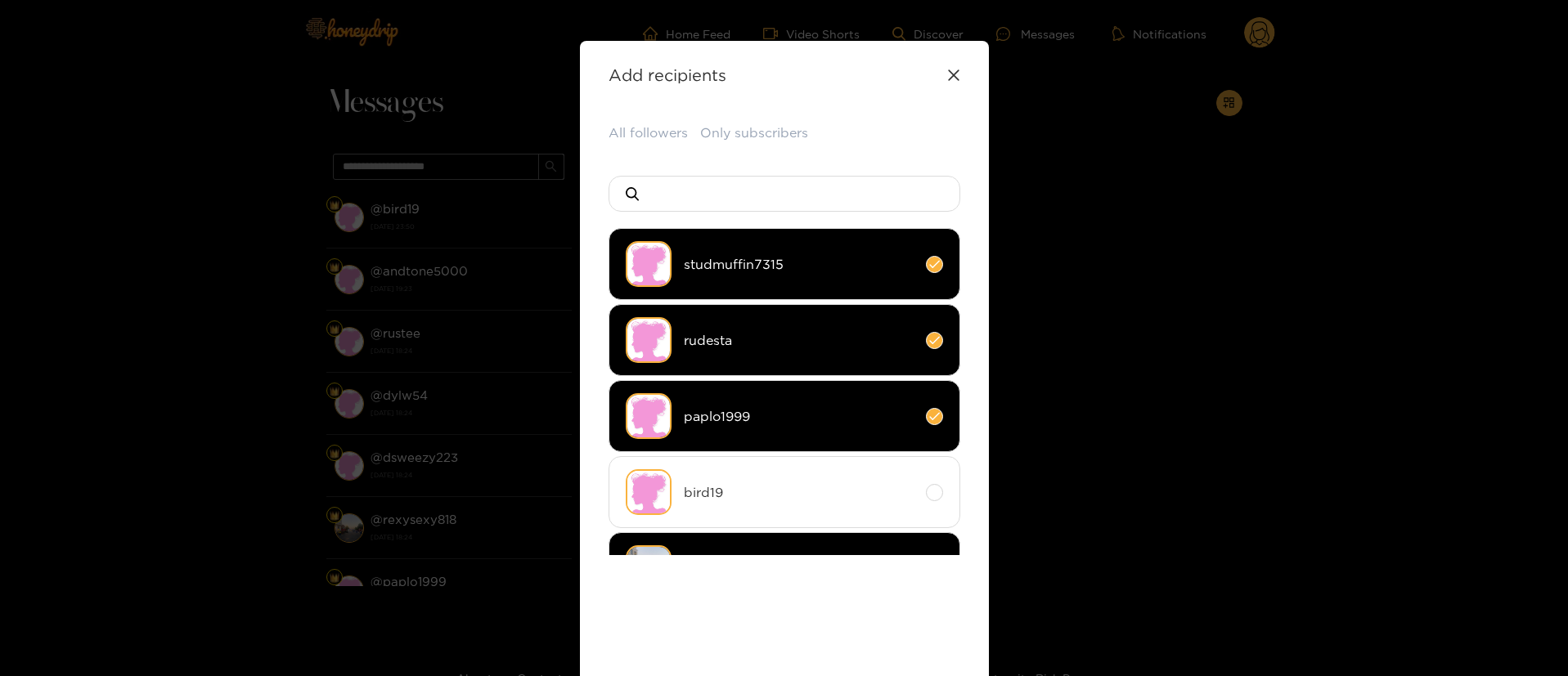
click at [814, 613] on div "All followers Only subscribers studmuffin7315 rudesta paplo1999 bird19 rexysexy…" at bounding box center [784, 491] width 351 height 734
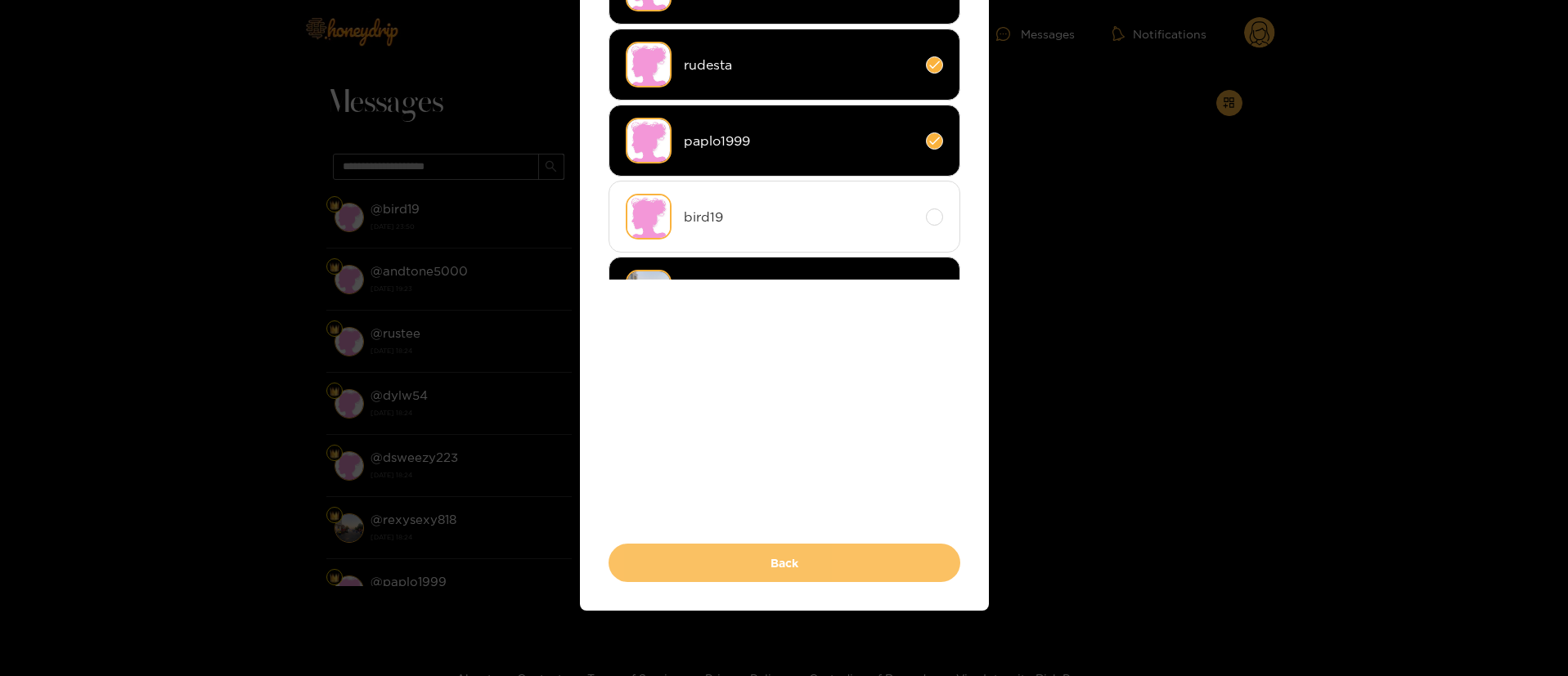
click at [823, 559] on button "Back" at bounding box center [784, 562] width 351 height 38
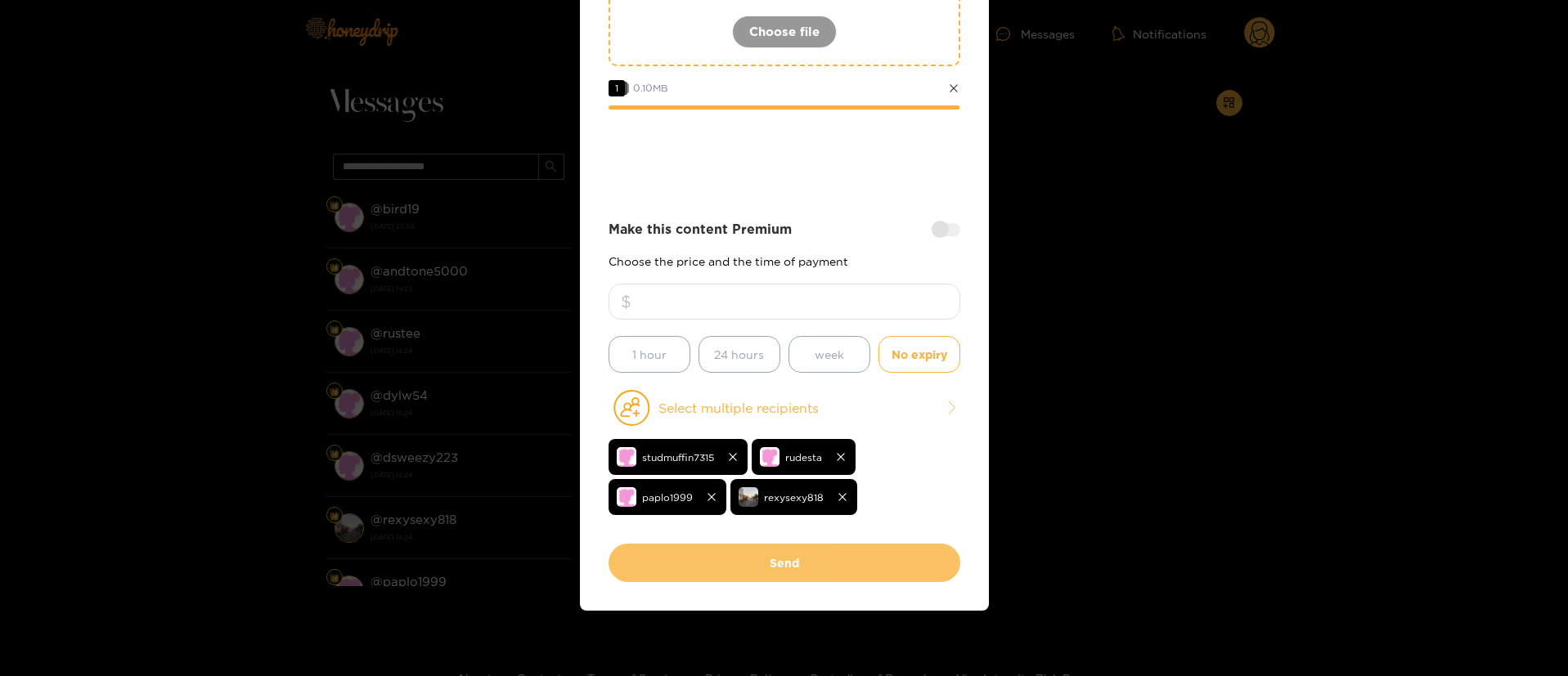
click at [819, 561] on button "Send" at bounding box center [784, 562] width 351 height 38
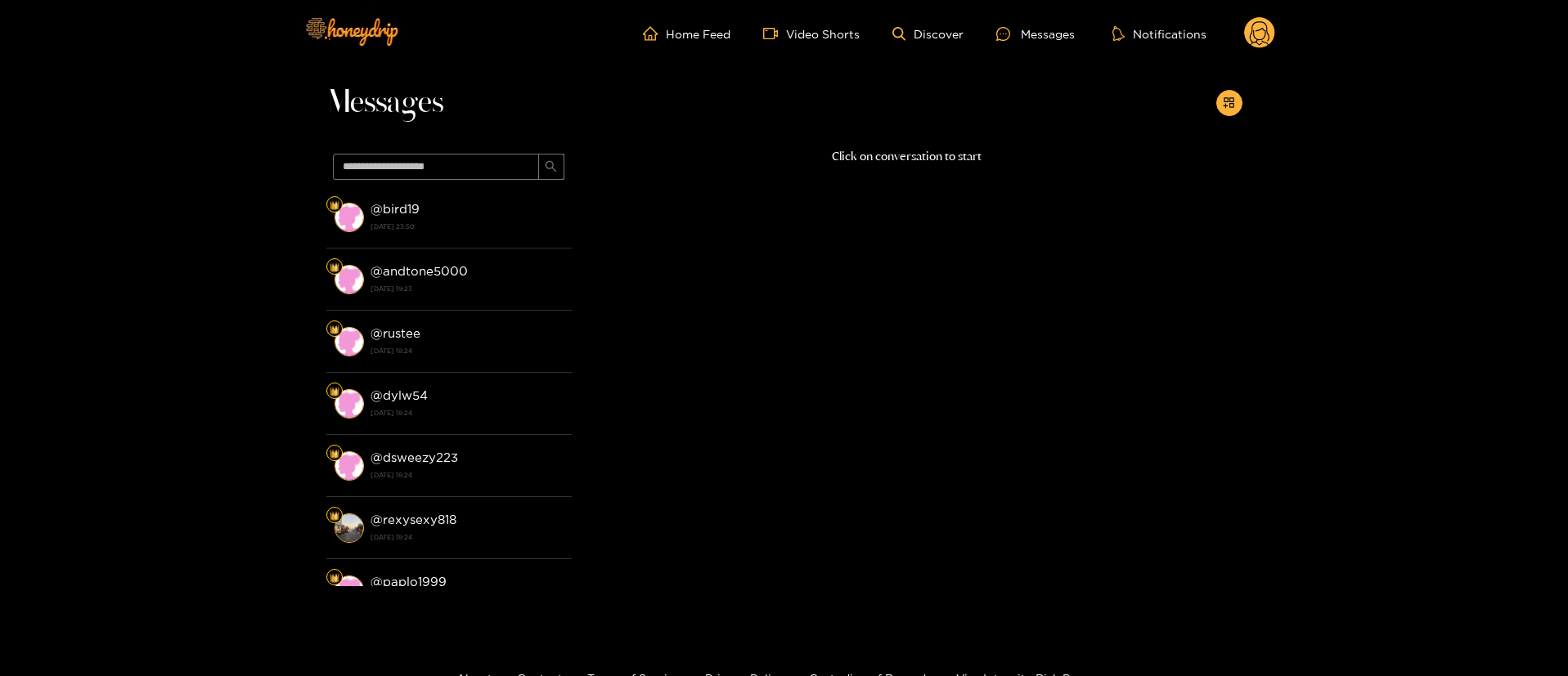
click at [1272, 40] on circle at bounding box center [1259, 32] width 31 height 31
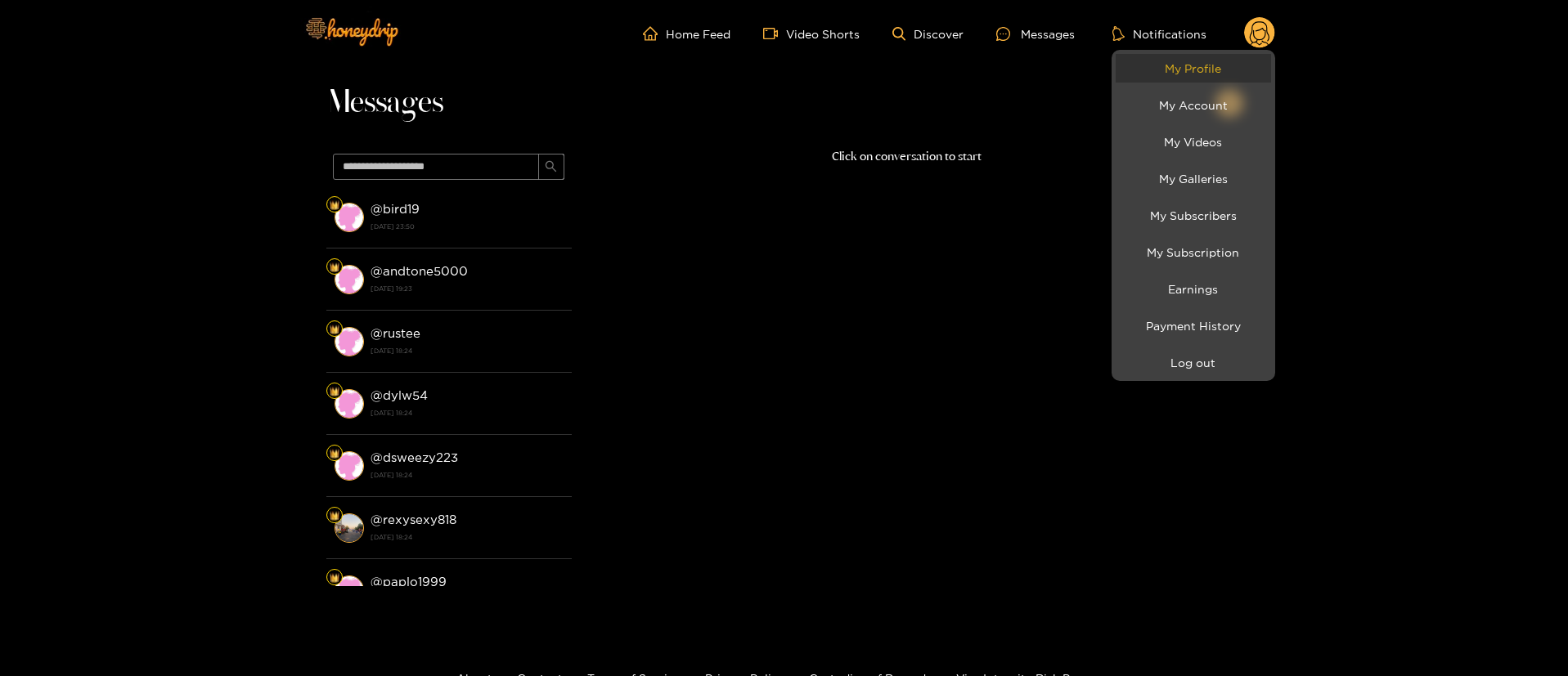
click at [1233, 72] on link "My Profile" at bounding box center [1193, 68] width 156 height 29
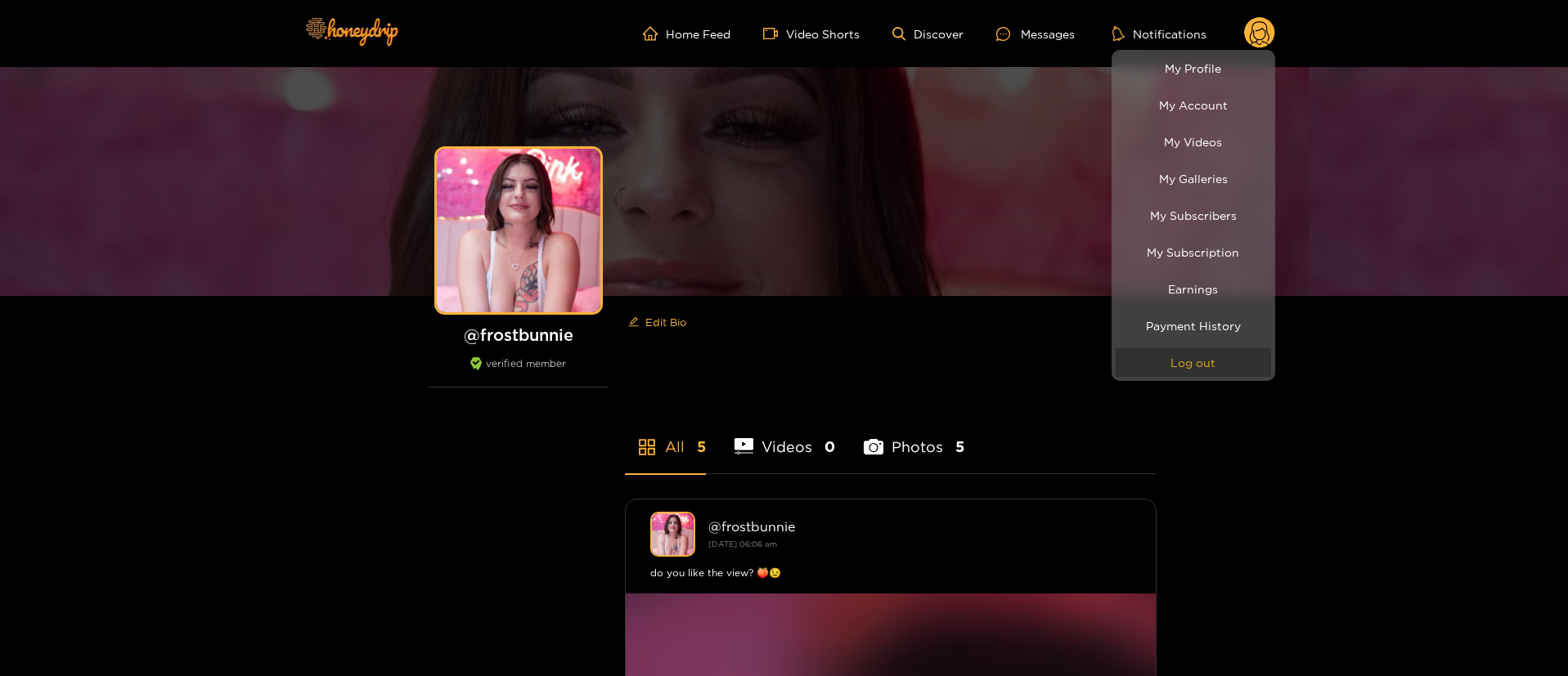
click at [1193, 349] on button "Log out" at bounding box center [1193, 362] width 156 height 29
